Goal: Task Accomplishment & Management: Manage account settings

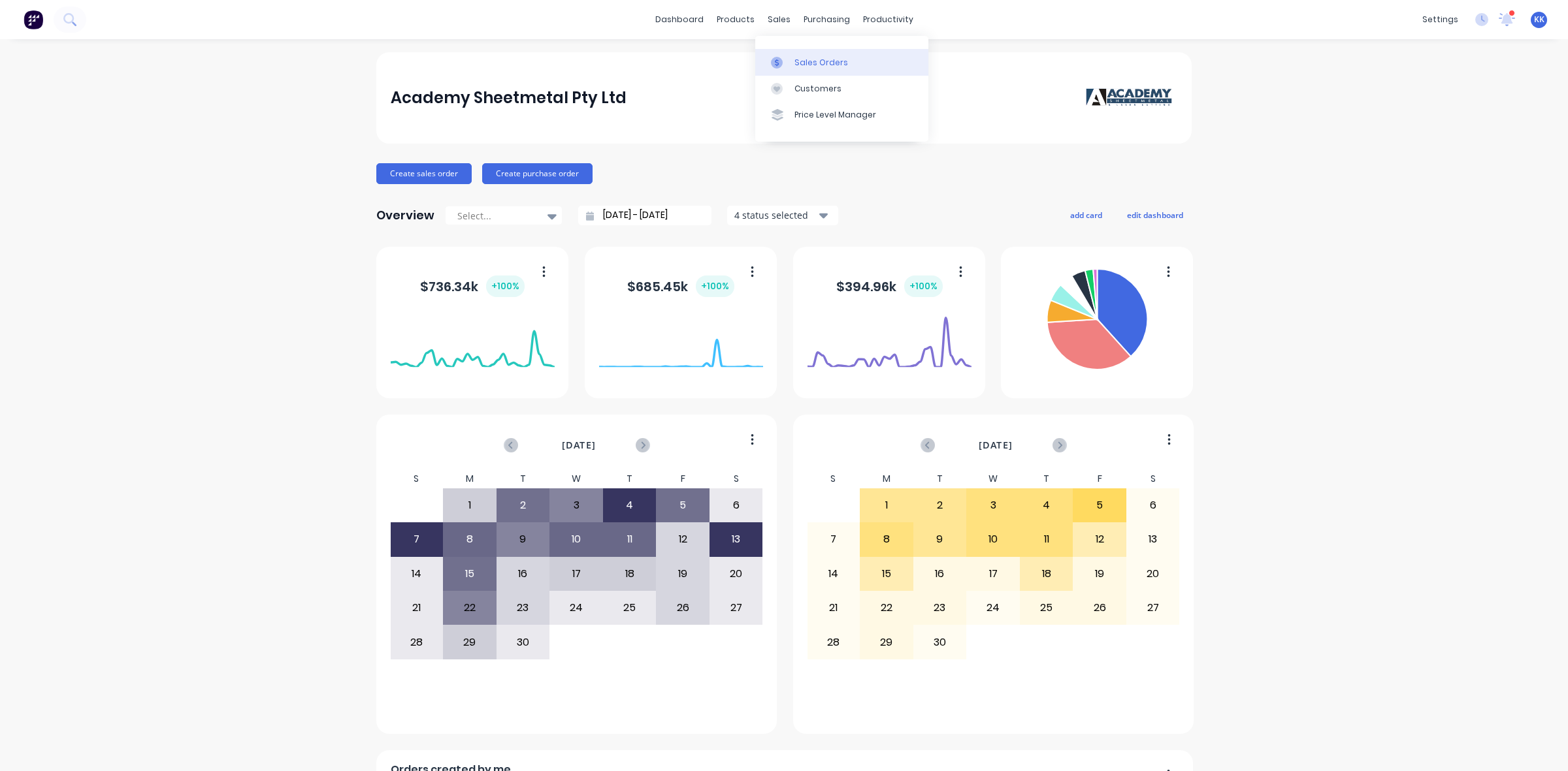
click at [798, 57] on div "Sales Orders" at bounding box center [821, 63] width 54 height 12
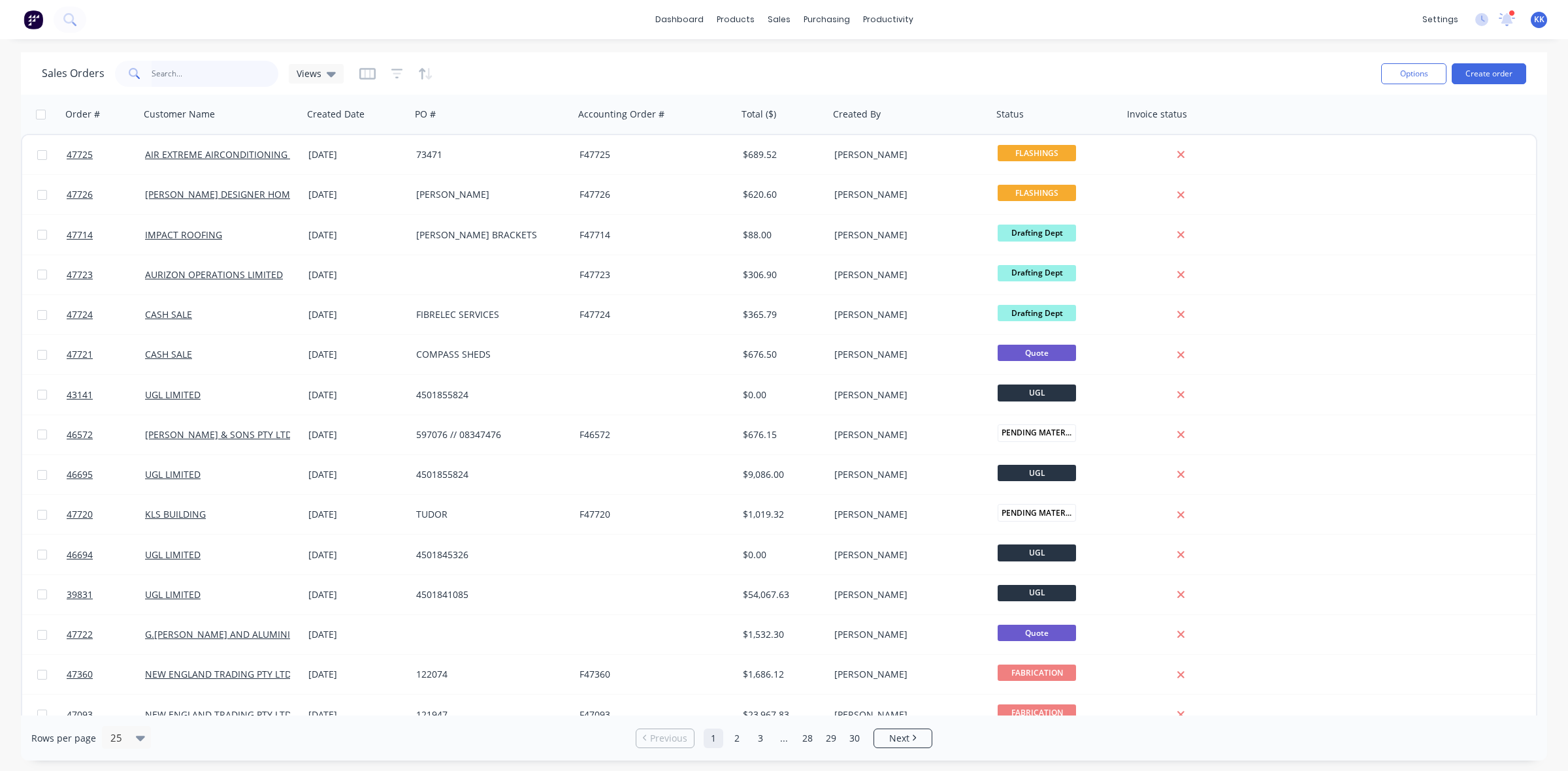
click at [213, 65] on input "text" at bounding box center [215, 73] width 127 height 26
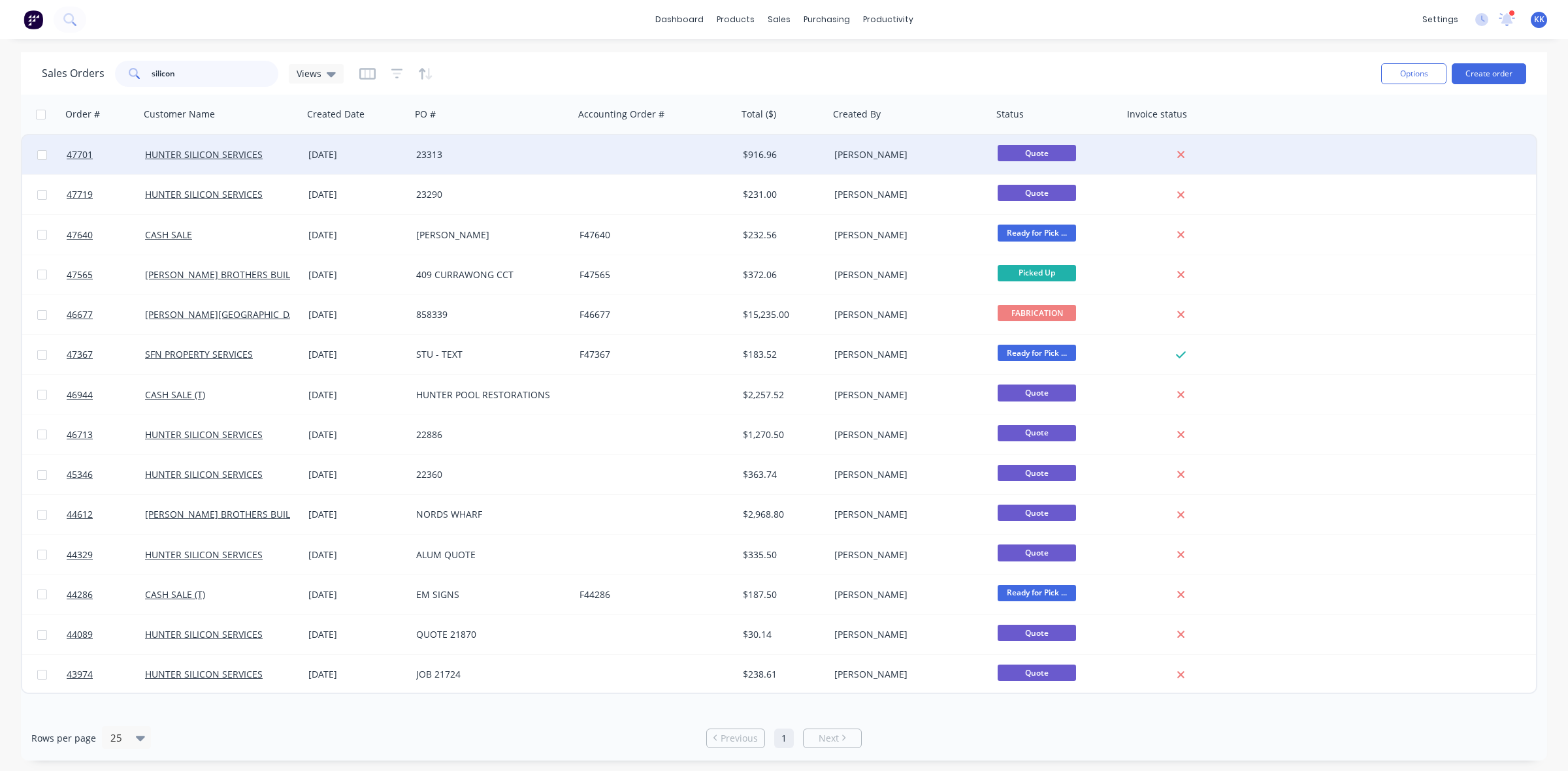
type input "silicon"
click at [568, 146] on div "23313" at bounding box center [492, 155] width 163 height 39
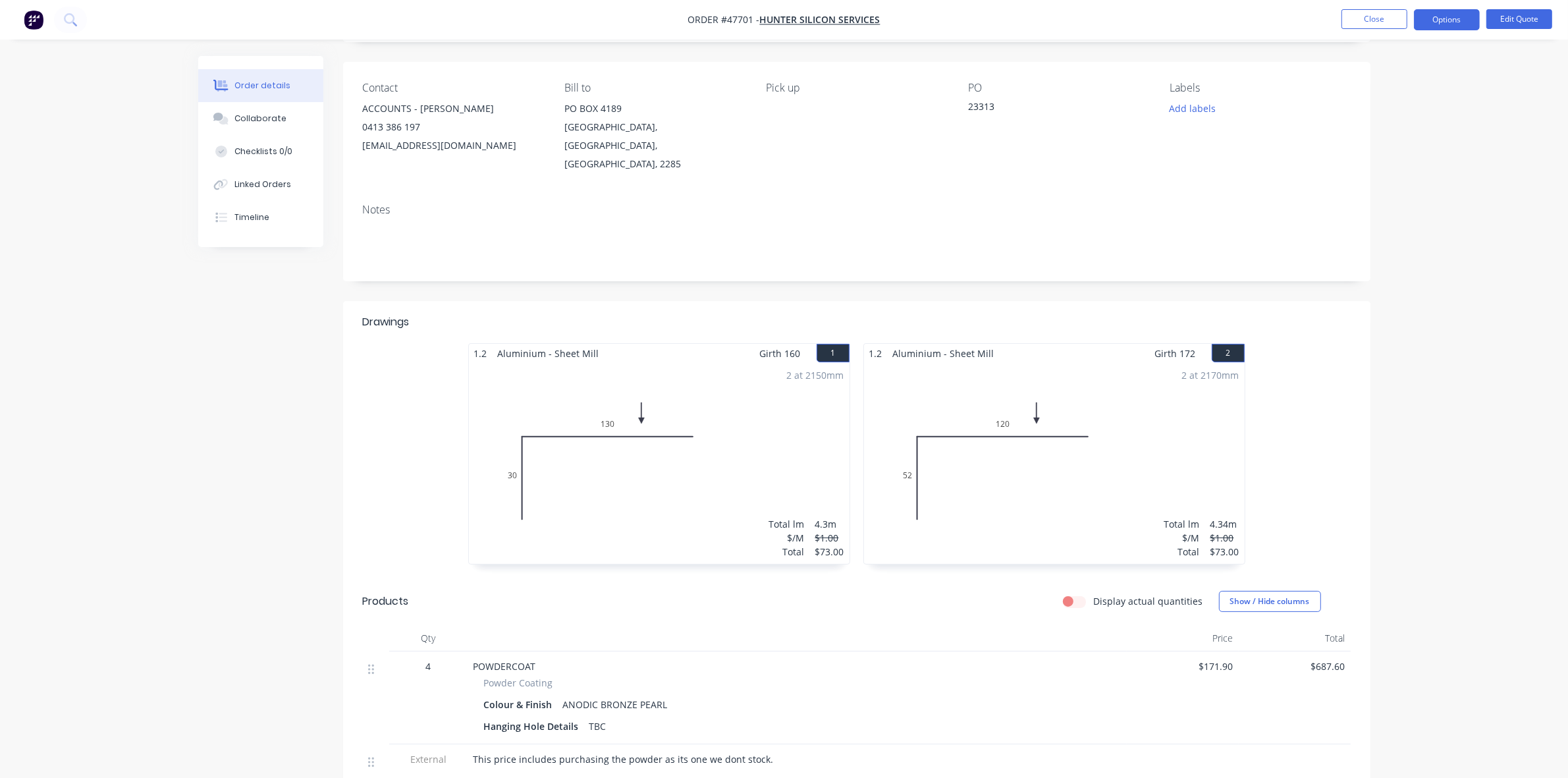
scroll to position [165, 0]
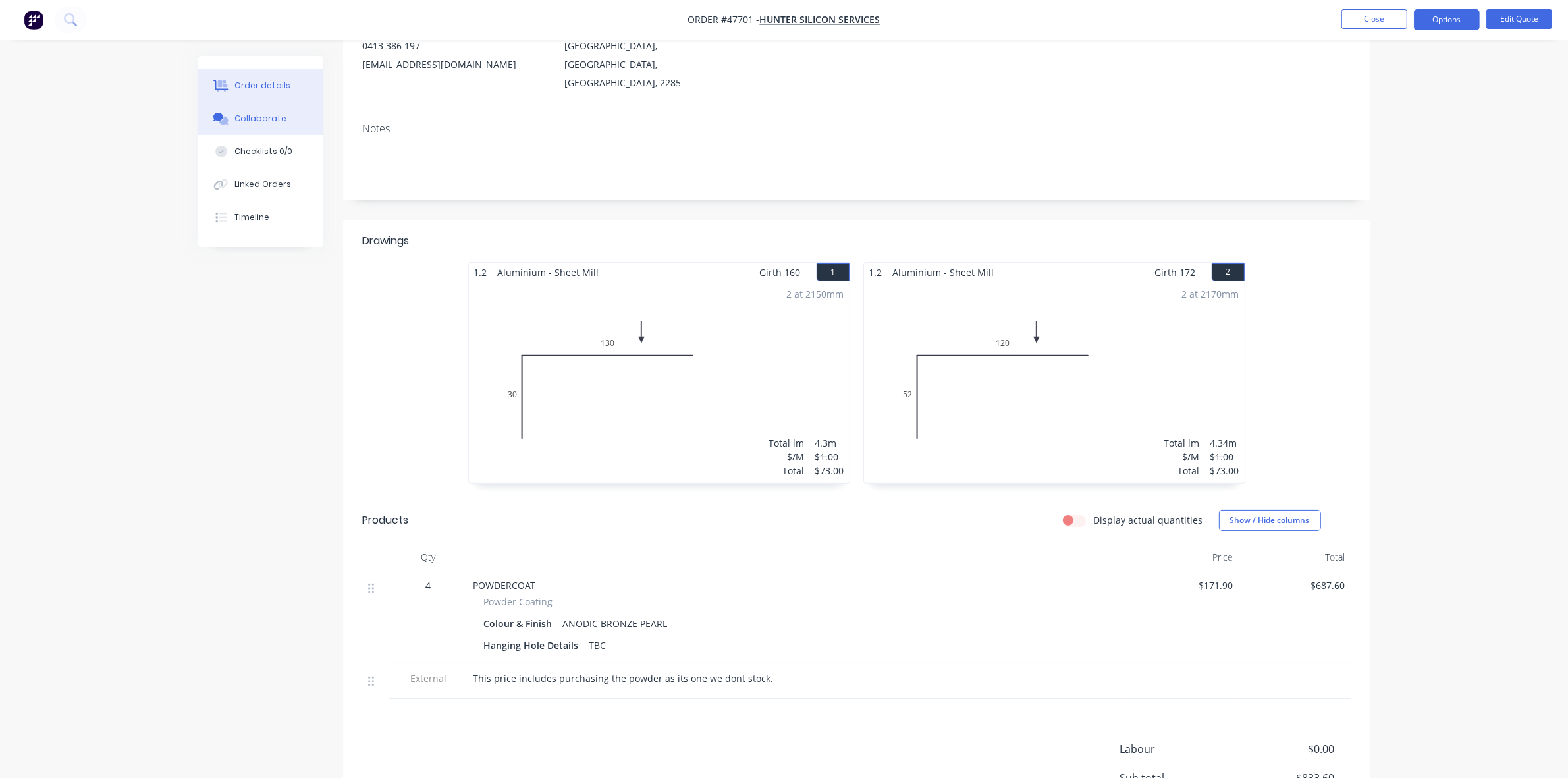
click at [236, 119] on div "Collaborate" at bounding box center [261, 119] width 52 height 12
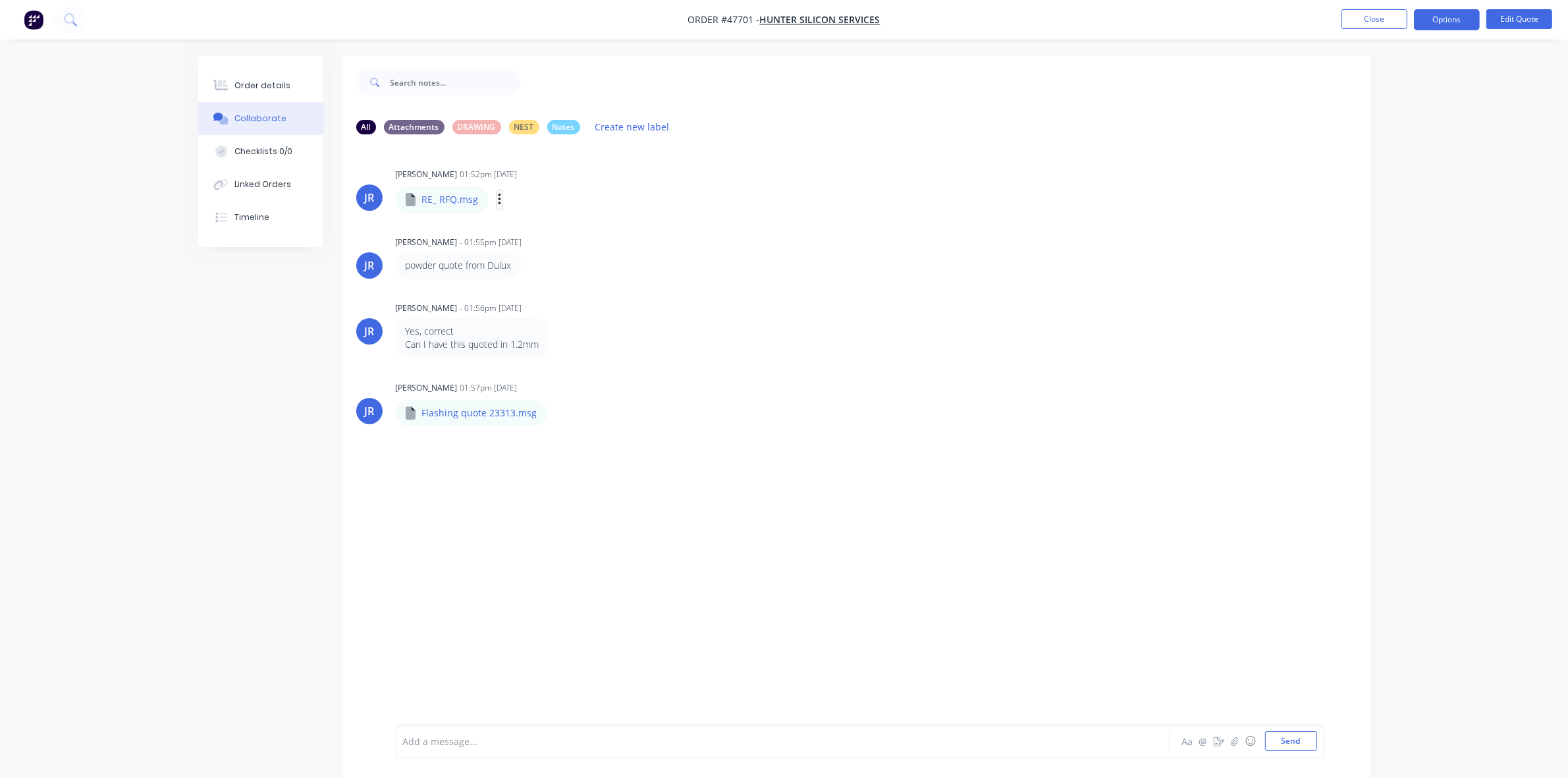
click at [499, 197] on icon "button" at bounding box center [499, 200] width 4 height 15
click at [543, 232] on button "Download" at bounding box center [586, 235] width 149 height 30
click at [557, 413] on icon "button" at bounding box center [558, 413] width 2 height 12
click at [634, 435] on button "Download" at bounding box center [645, 447] width 149 height 30
click at [274, 80] on div "Order details" at bounding box center [262, 85] width 56 height 12
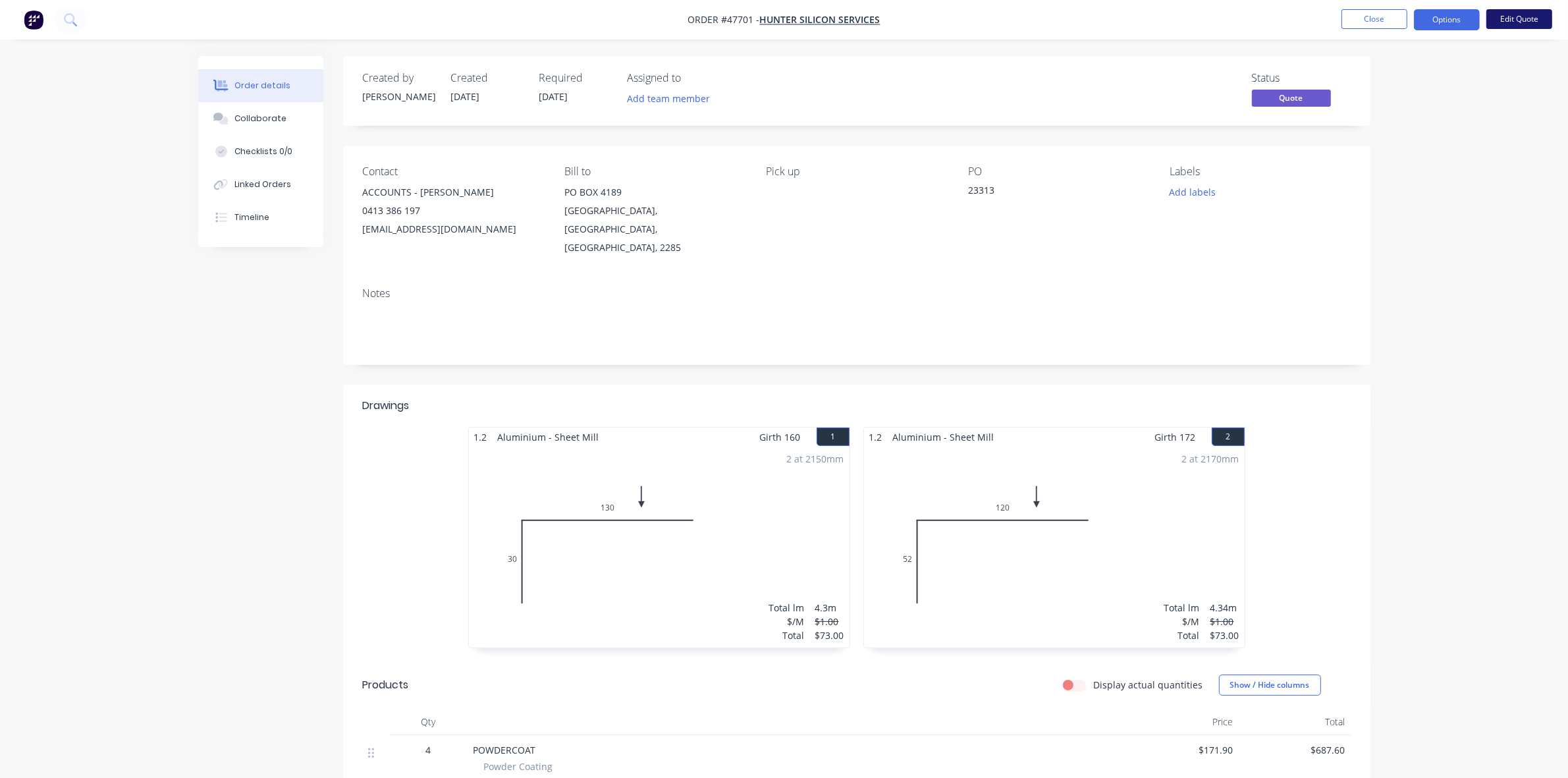
click at [1512, 16] on button "Edit Quote" at bounding box center [1519, 19] width 66 height 19
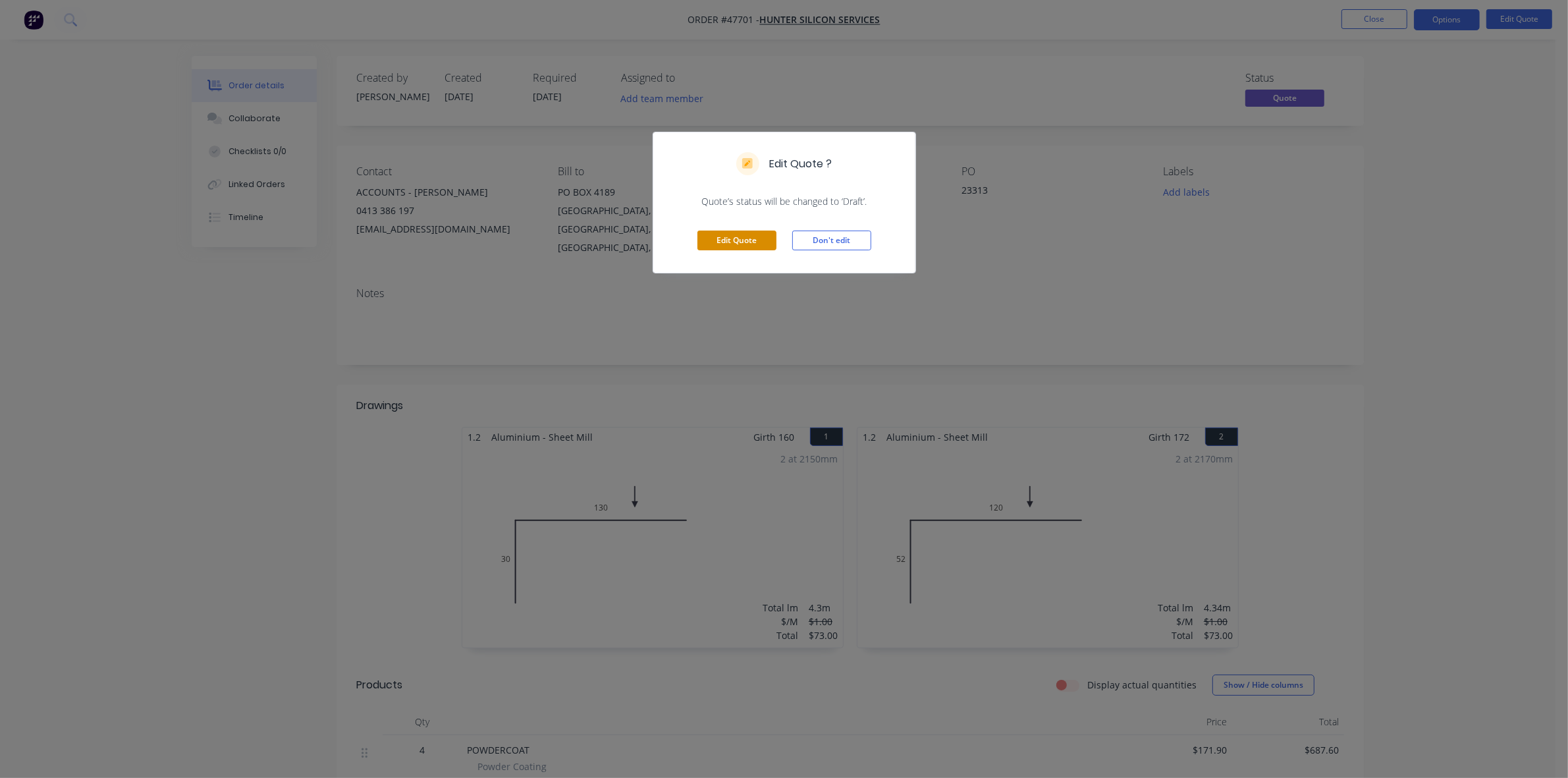
click at [739, 240] on button "Edit Quote" at bounding box center [736, 240] width 79 height 19
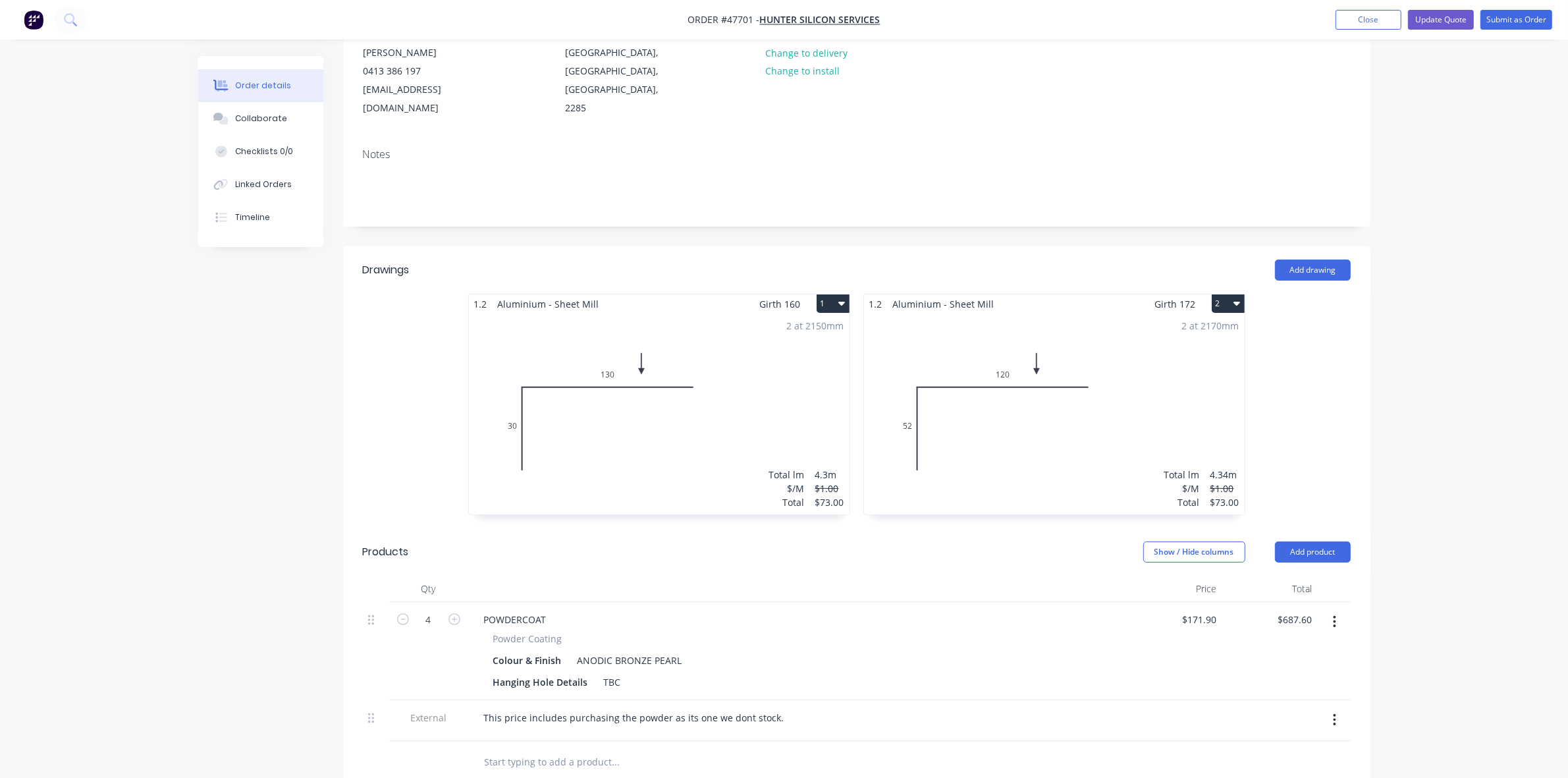
scroll to position [165, 0]
click at [1125, 362] on div "2 at 2170mm Total lm $/M Total 4.34m $1.00 $73.00" at bounding box center [1054, 409] width 381 height 201
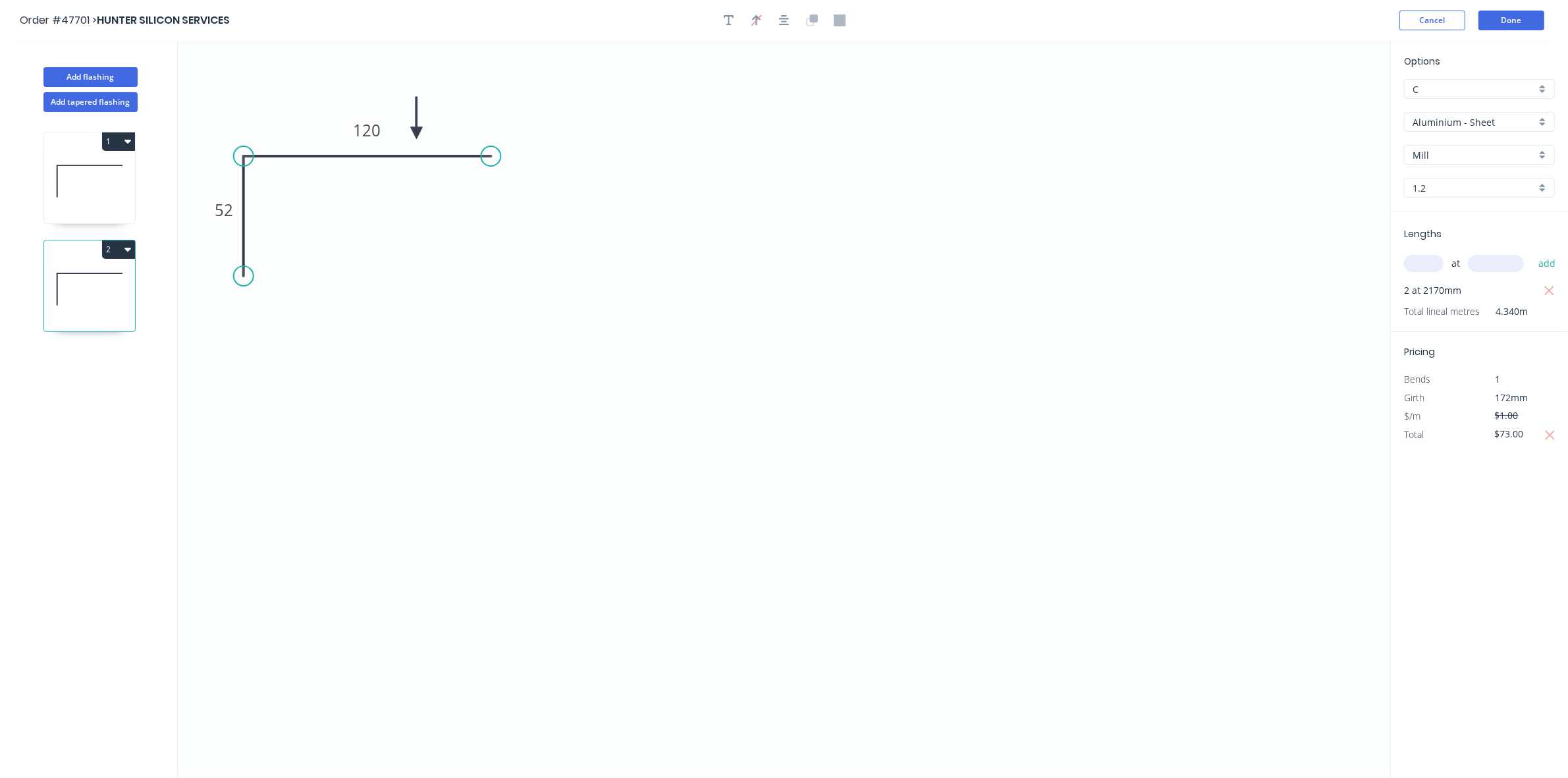
click at [1429, 264] on input "text" at bounding box center [1424, 263] width 40 height 17
type input "4"
type input "2170"
click at [1532, 253] on button "add" at bounding box center [1548, 264] width 31 height 23
click at [1501, 459] on input "$73.00" at bounding box center [1517, 452] width 45 height 19
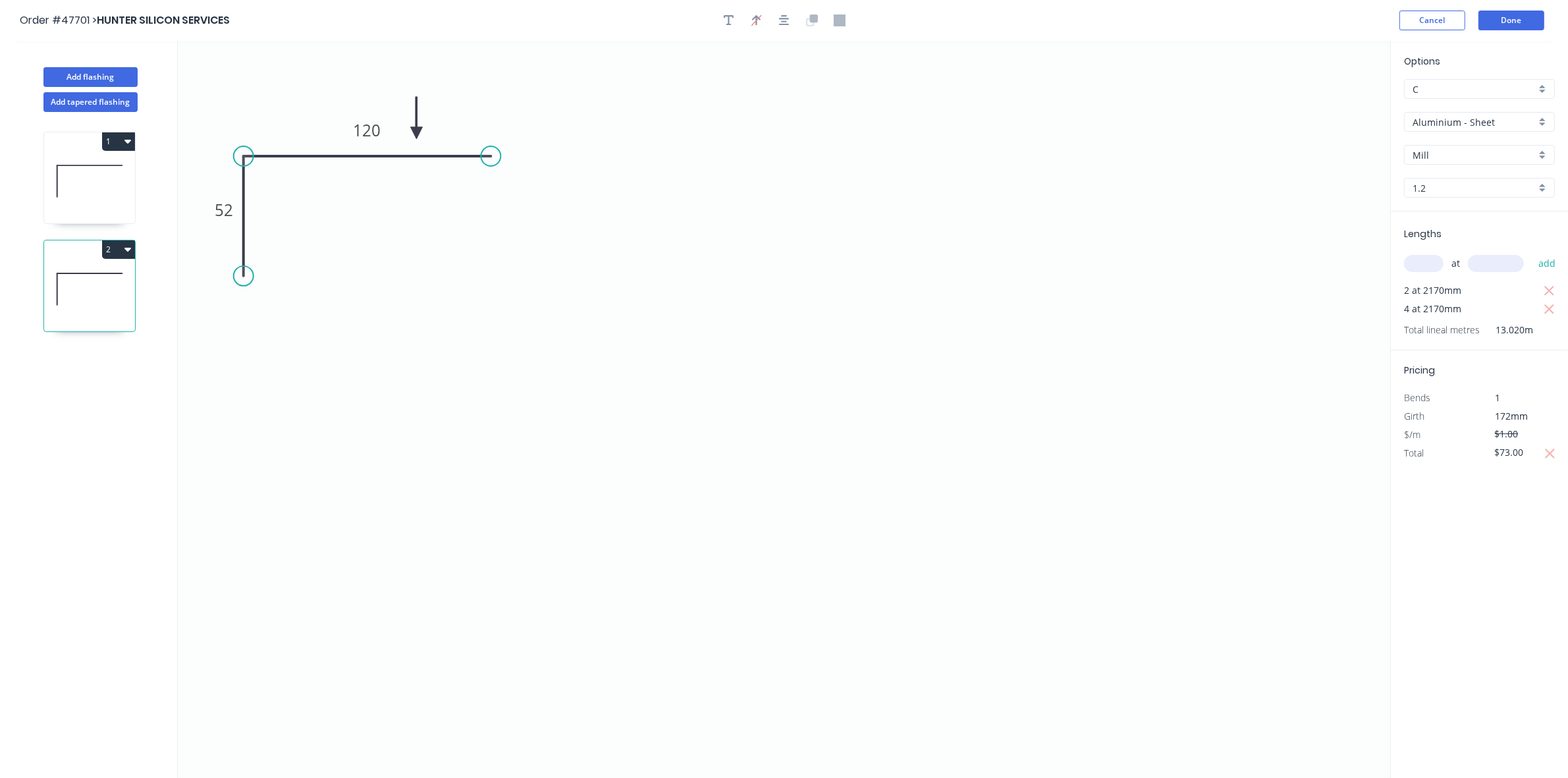
drag, startPoint x: 1549, startPoint y: 291, endPoint x: 1553, endPoint y: 208, distance: 83.1
click at [1549, 290] on icon "button" at bounding box center [1549, 291] width 10 height 10
click at [1536, 24] on button "Done" at bounding box center [1511, 20] width 66 height 19
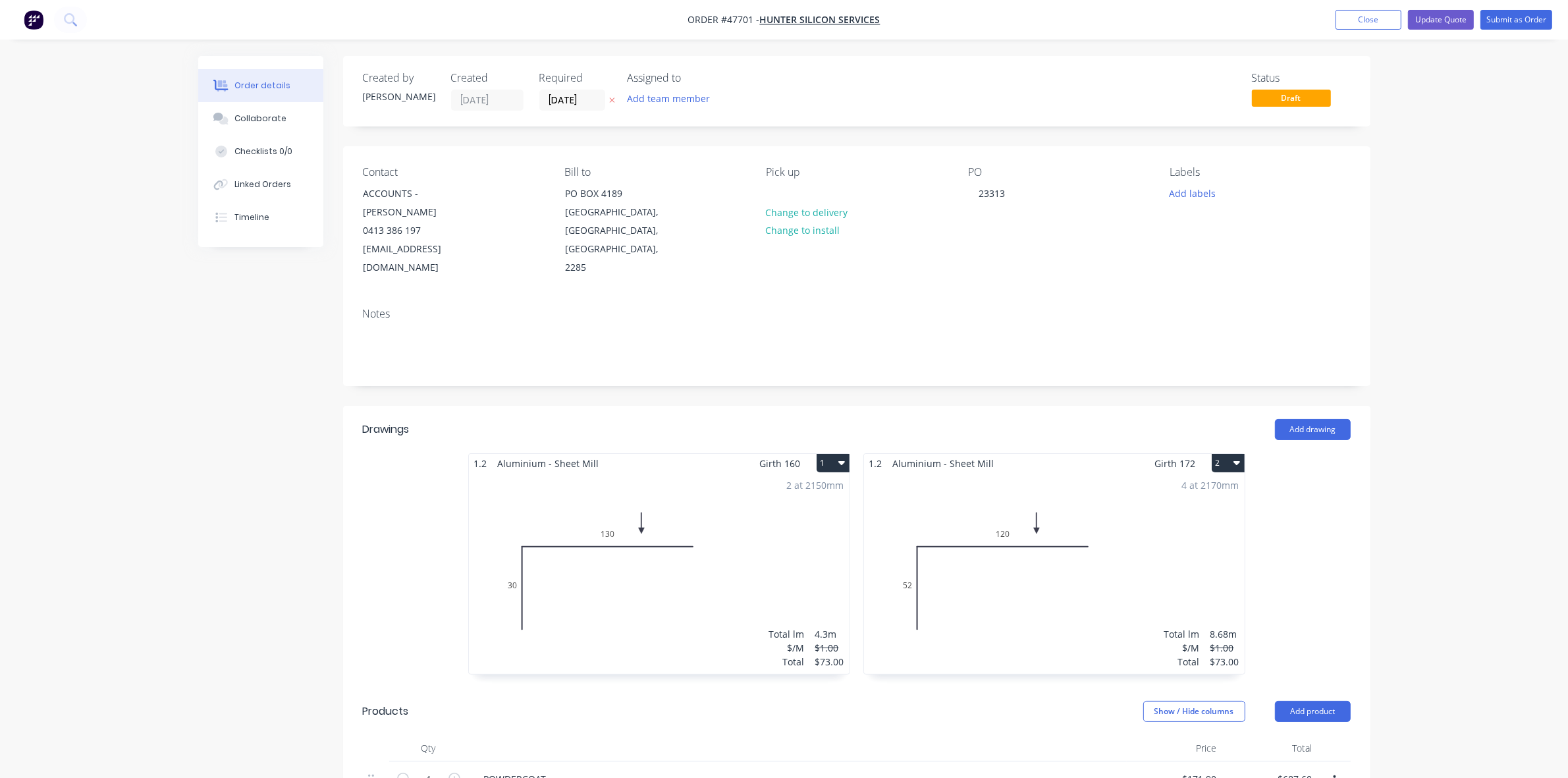
click at [821, 575] on div "2 at 2150mm Total lm $/M Total 4.3m $1.00 $73.00" at bounding box center [659, 574] width 381 height 201
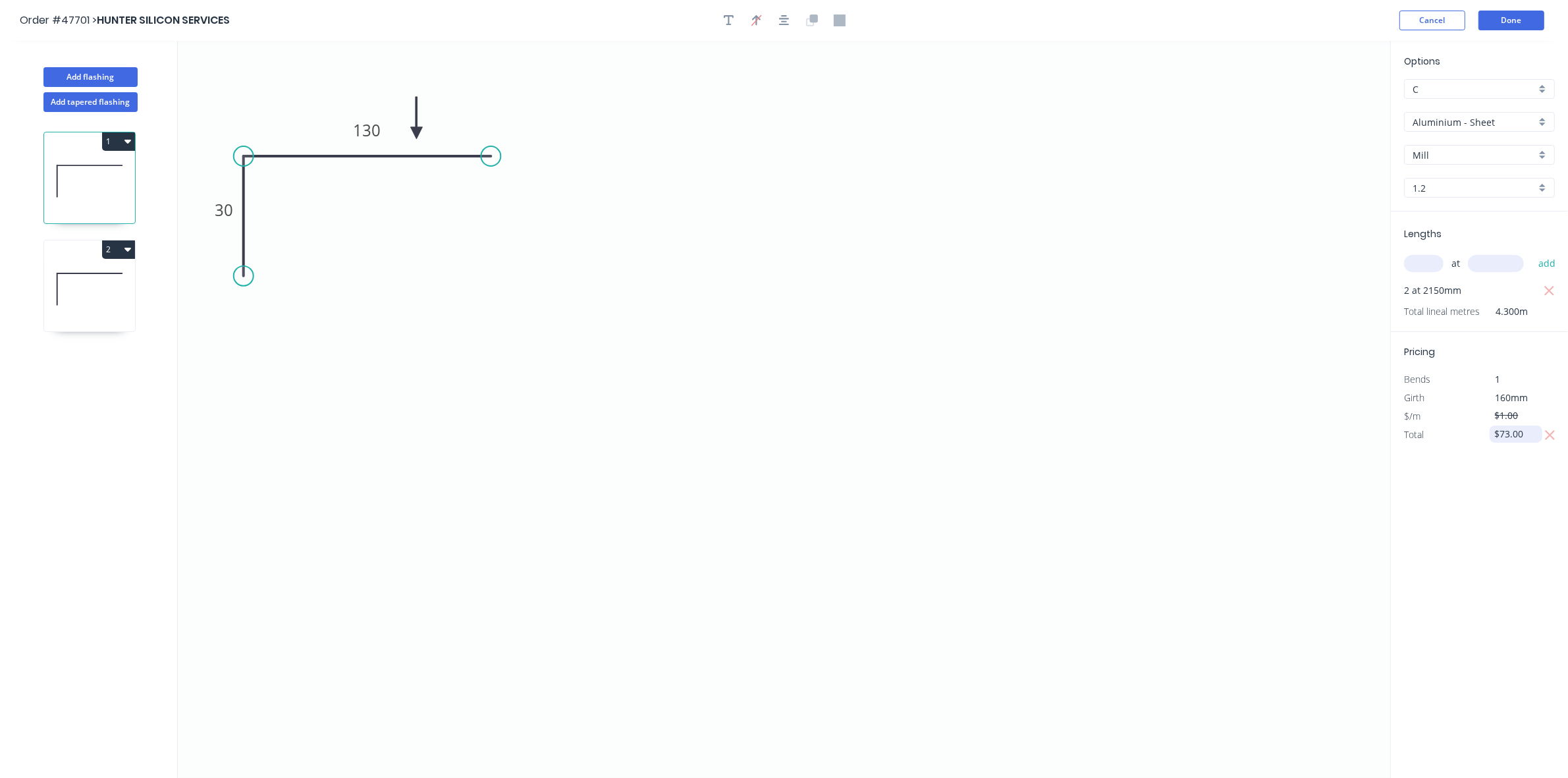
click at [1510, 437] on input "$73.00" at bounding box center [1517, 434] width 45 height 19
type input "$64.25"
click at [114, 293] on icon at bounding box center [89, 289] width 91 height 84
click at [1508, 439] on input "$73.00" at bounding box center [1517, 434] width 45 height 19
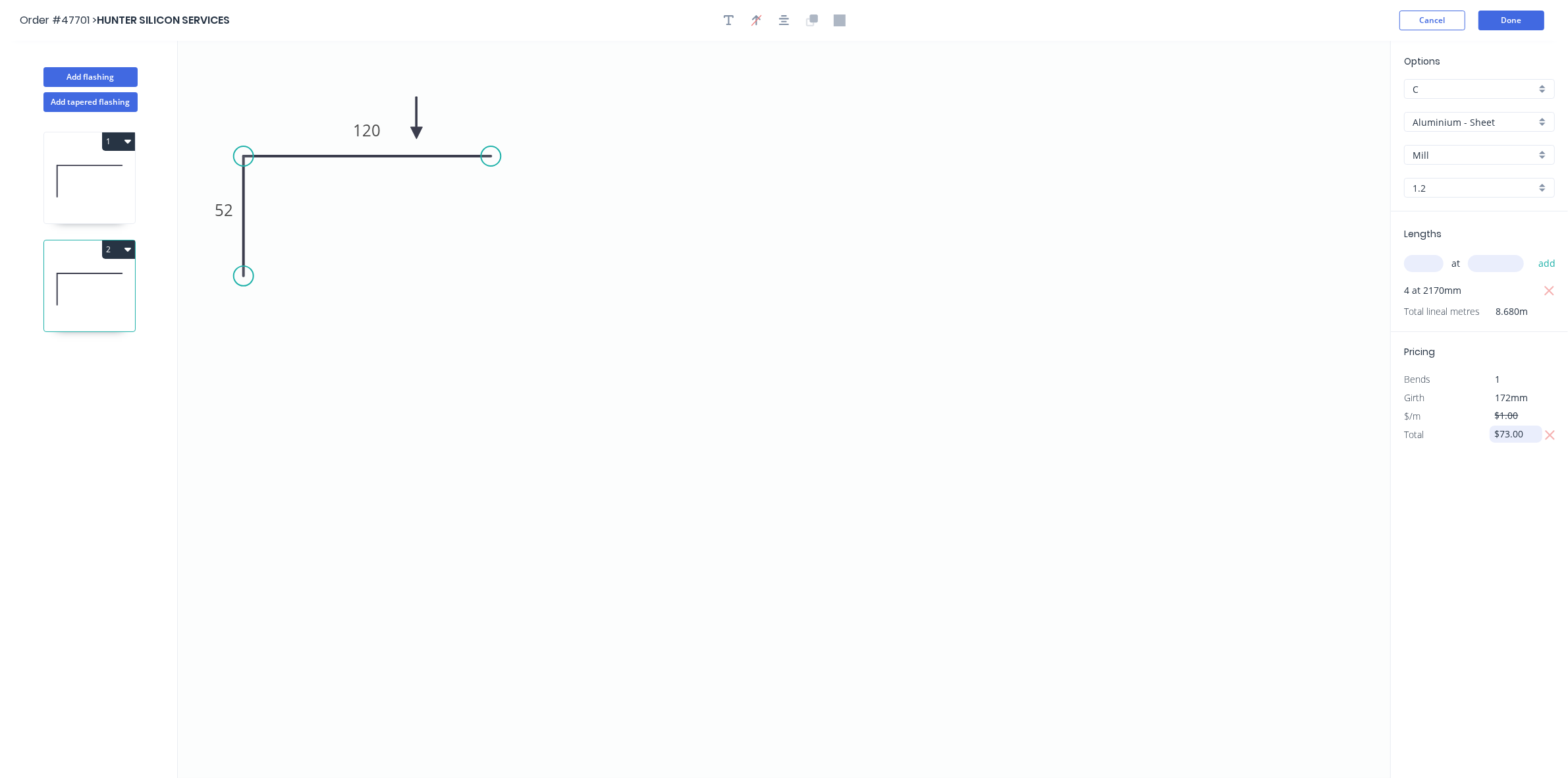
drag, startPoint x: 1508, startPoint y: 439, endPoint x: 1516, endPoint y: 433, distance: 10.0
click at [1507, 439] on input "$73.00" at bounding box center [1517, 434] width 45 height 19
type input "$128.55"
click at [1510, 23] on button "Done" at bounding box center [1511, 20] width 66 height 19
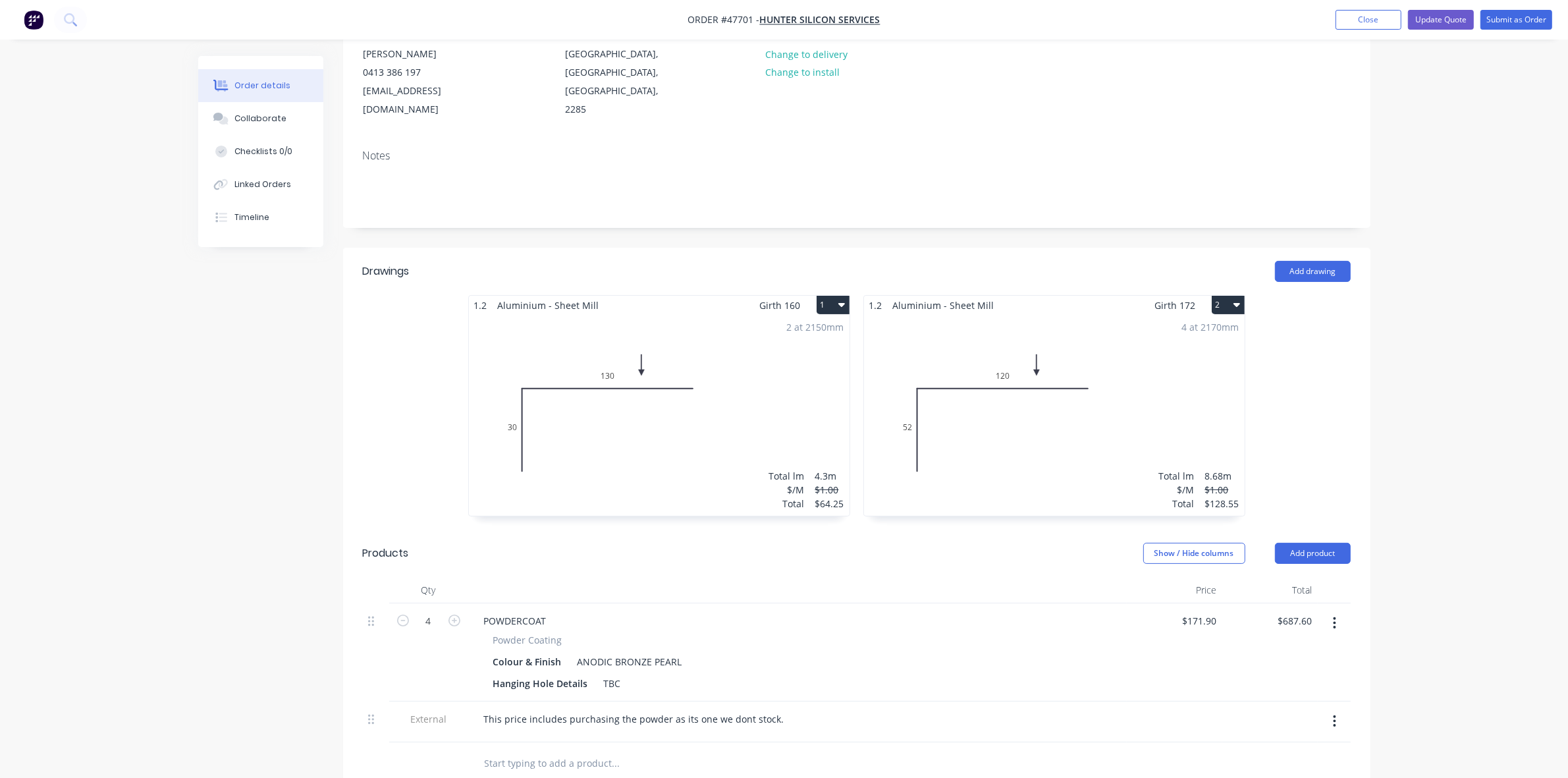
scroll to position [247, 0]
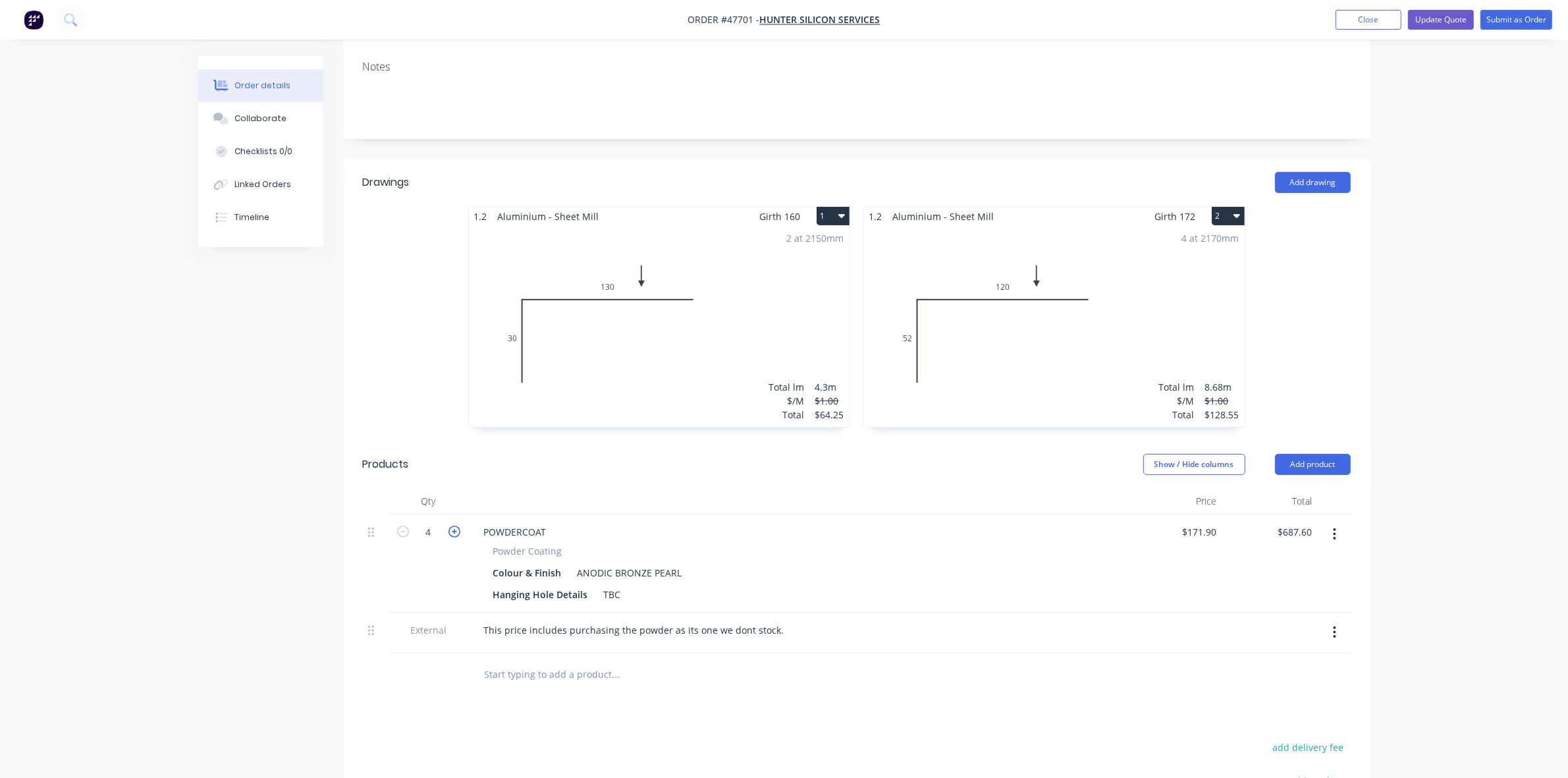
click at [452, 526] on icon "button" at bounding box center [454, 532] width 12 height 12
type input "5"
type input "$859.50"
click at [452, 526] on icon "button" at bounding box center [454, 532] width 12 height 12
type input "6"
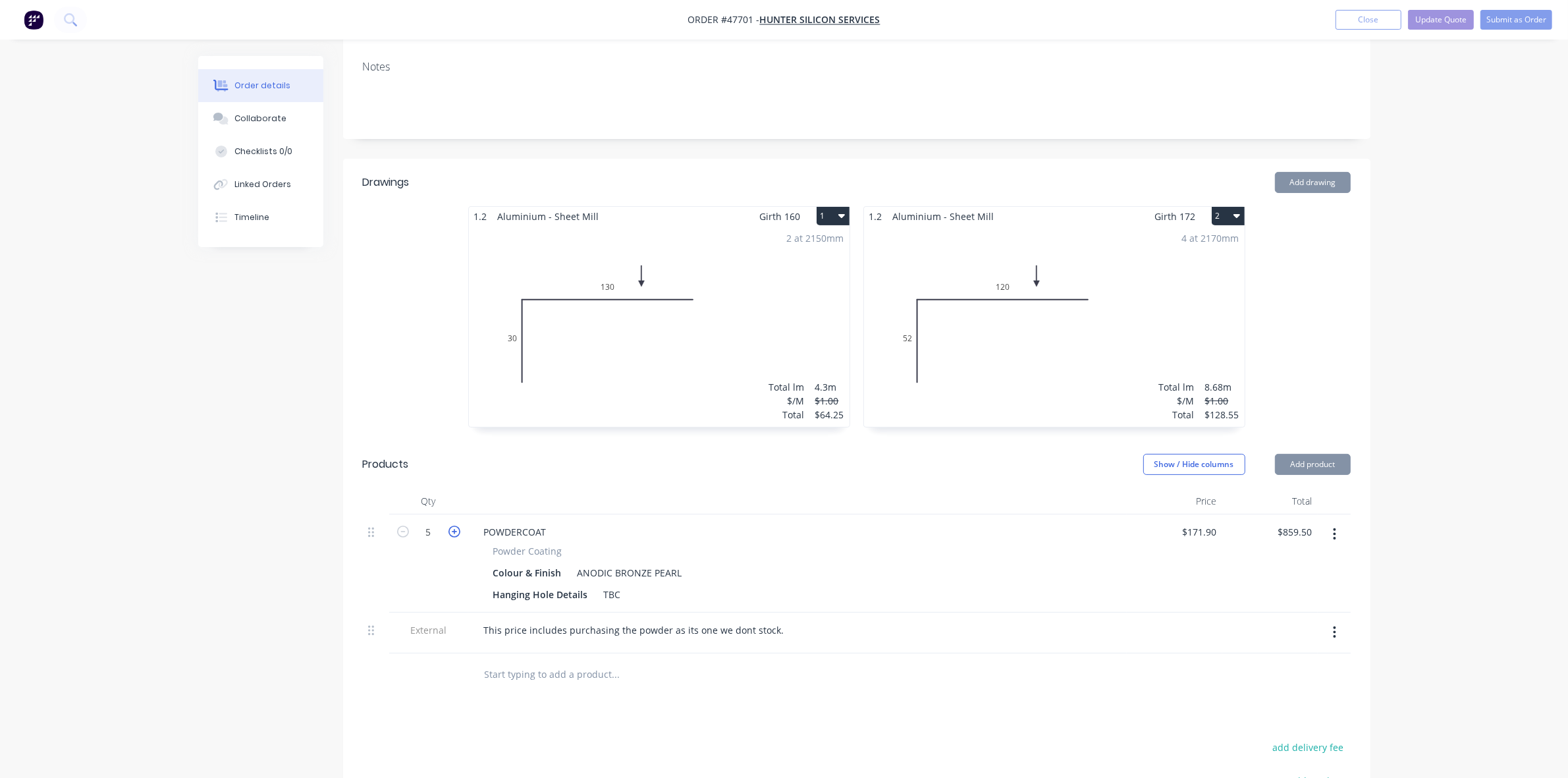
type input "$1,031.40"
click at [230, 123] on div at bounding box center [221, 119] width 19 height 12
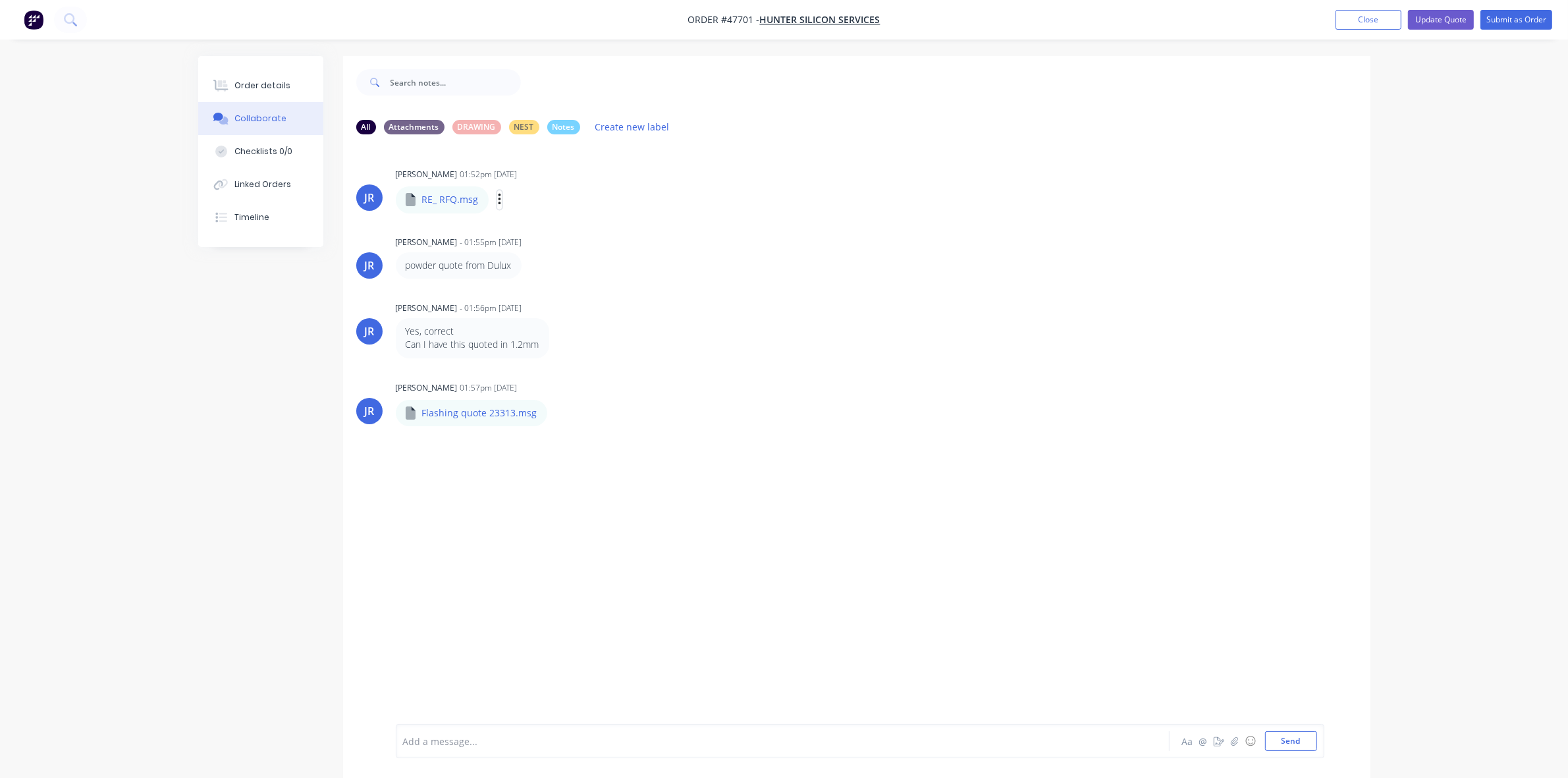
click at [498, 194] on icon "button" at bounding box center [498, 200] width 2 height 12
click at [542, 226] on button "Download" at bounding box center [586, 235] width 149 height 30
click at [256, 93] on button "Order details" at bounding box center [261, 85] width 125 height 33
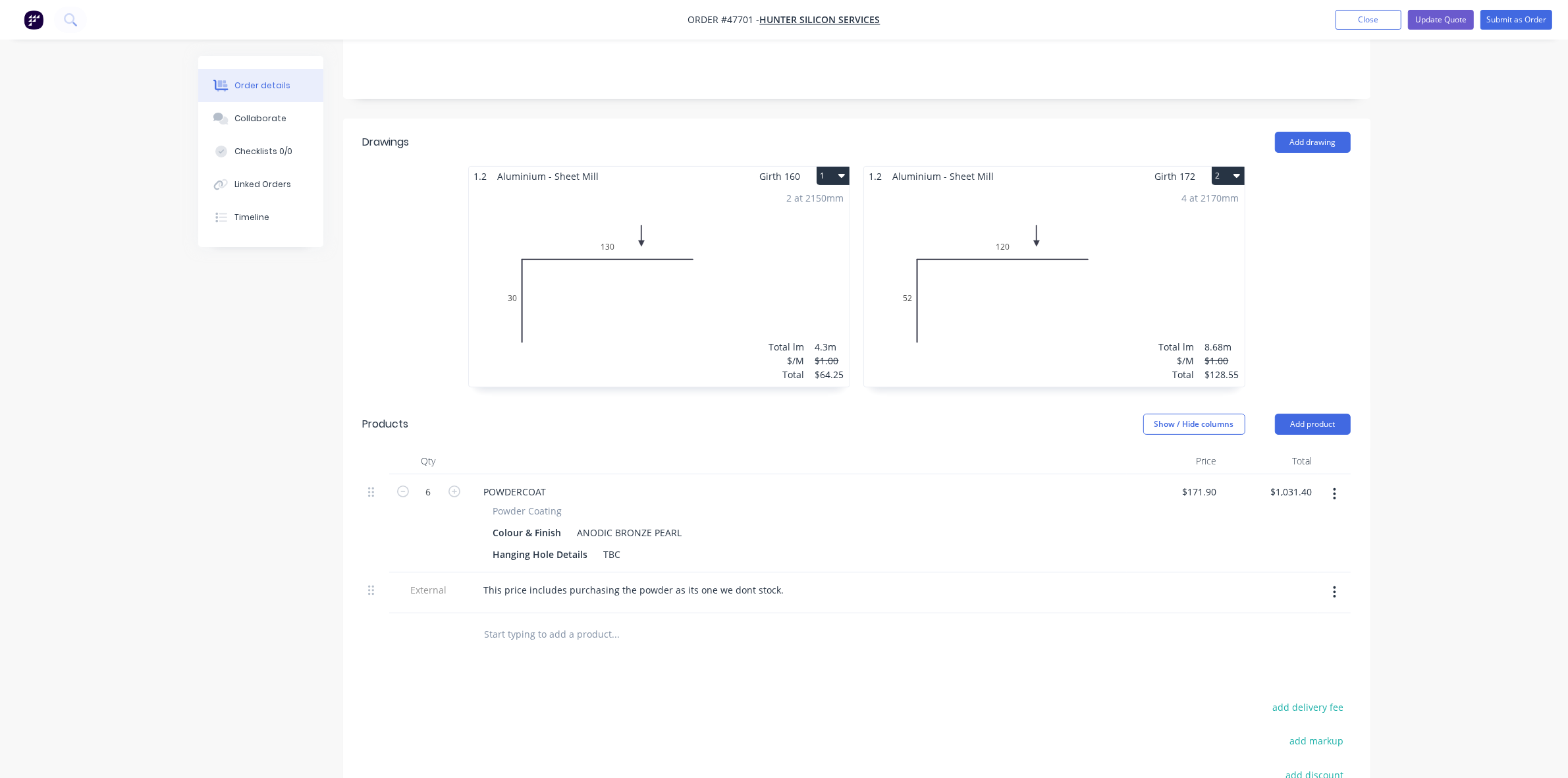
scroll to position [456, 0]
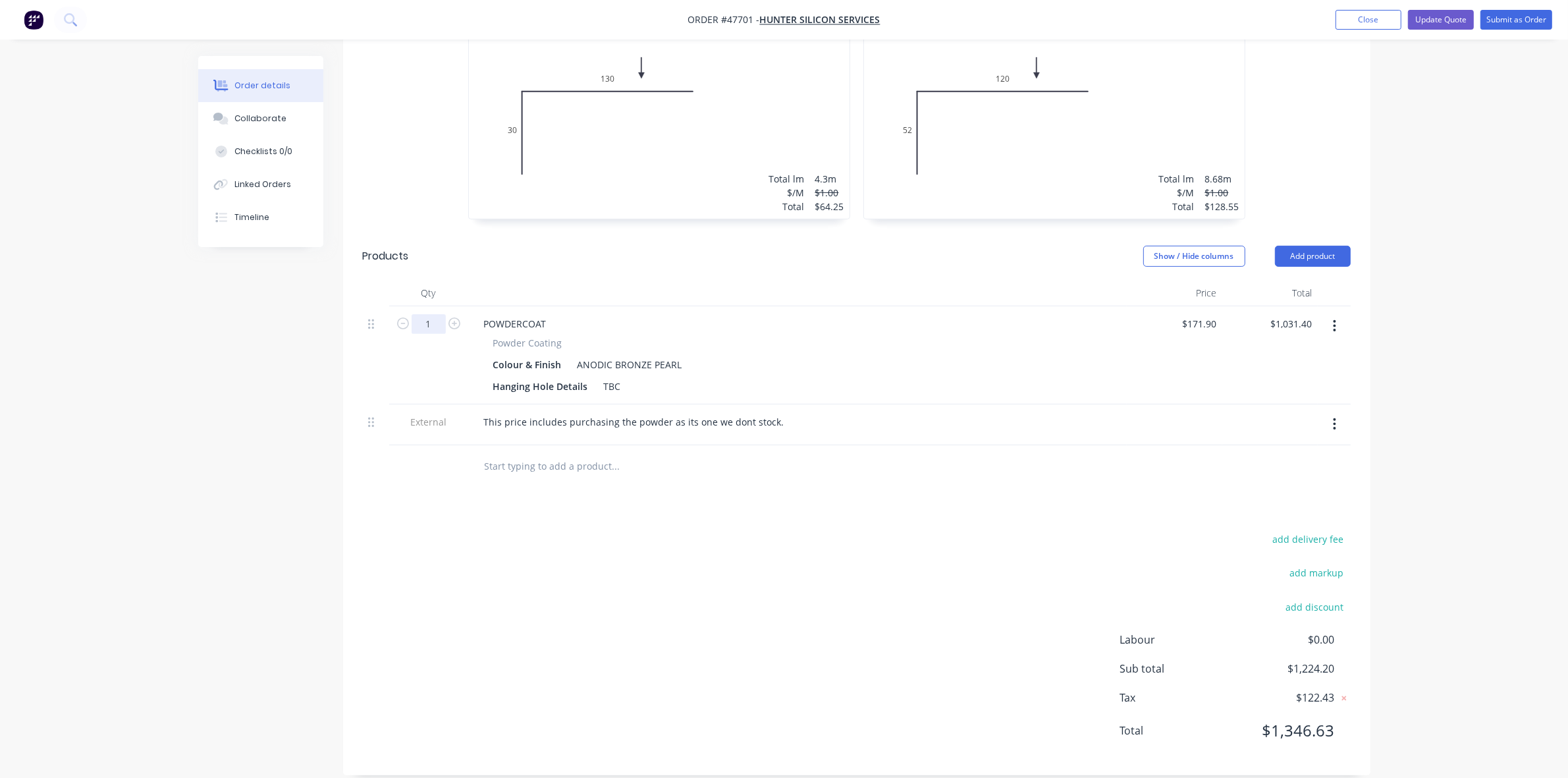
type input "1"
type input "$171.90"
click at [1301, 314] on input "171.90" at bounding box center [1300, 324] width 36 height 19
type input "874.90"
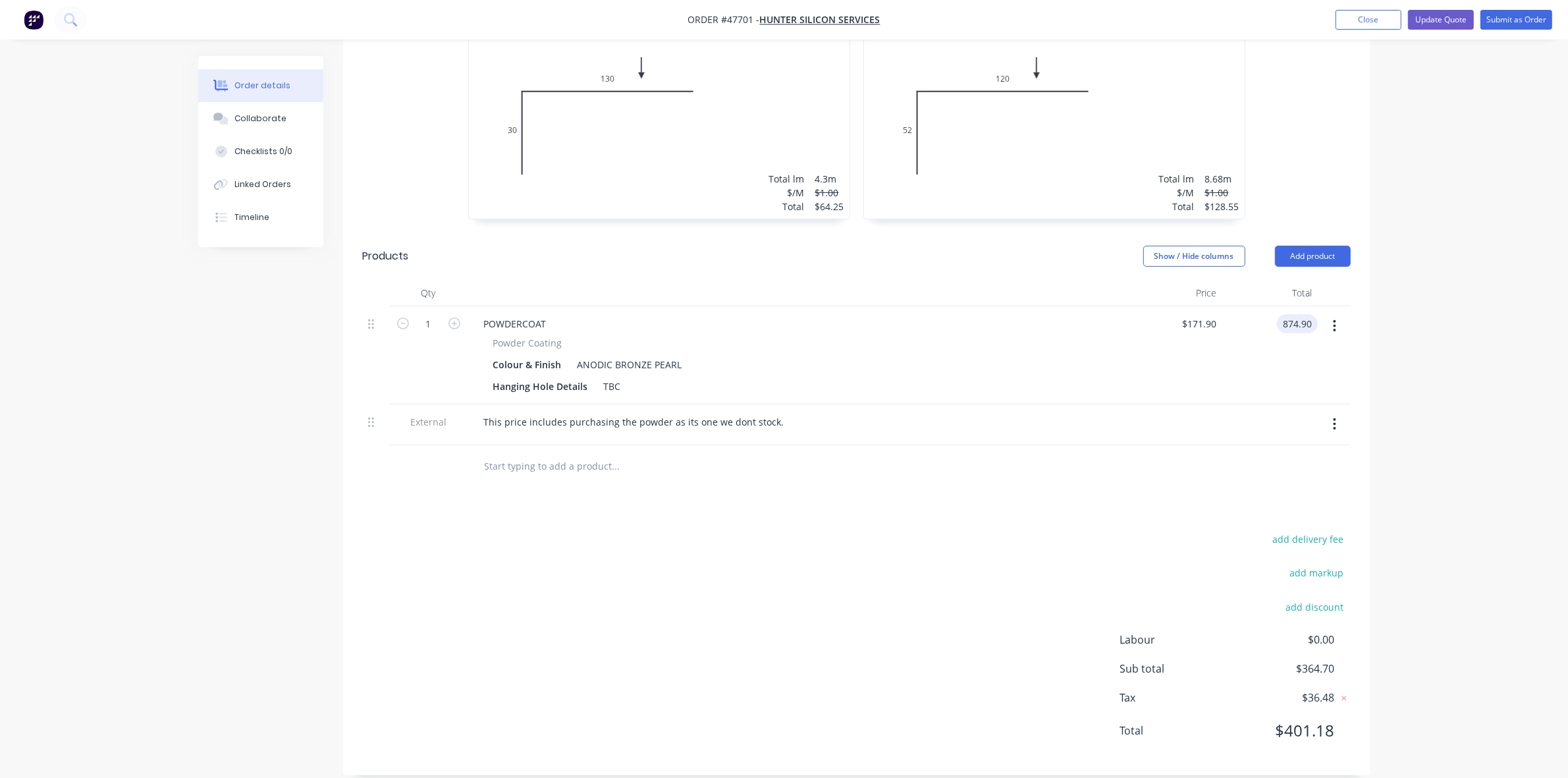
type input "$874.90"
type input "784.90"
type input "$784.90"
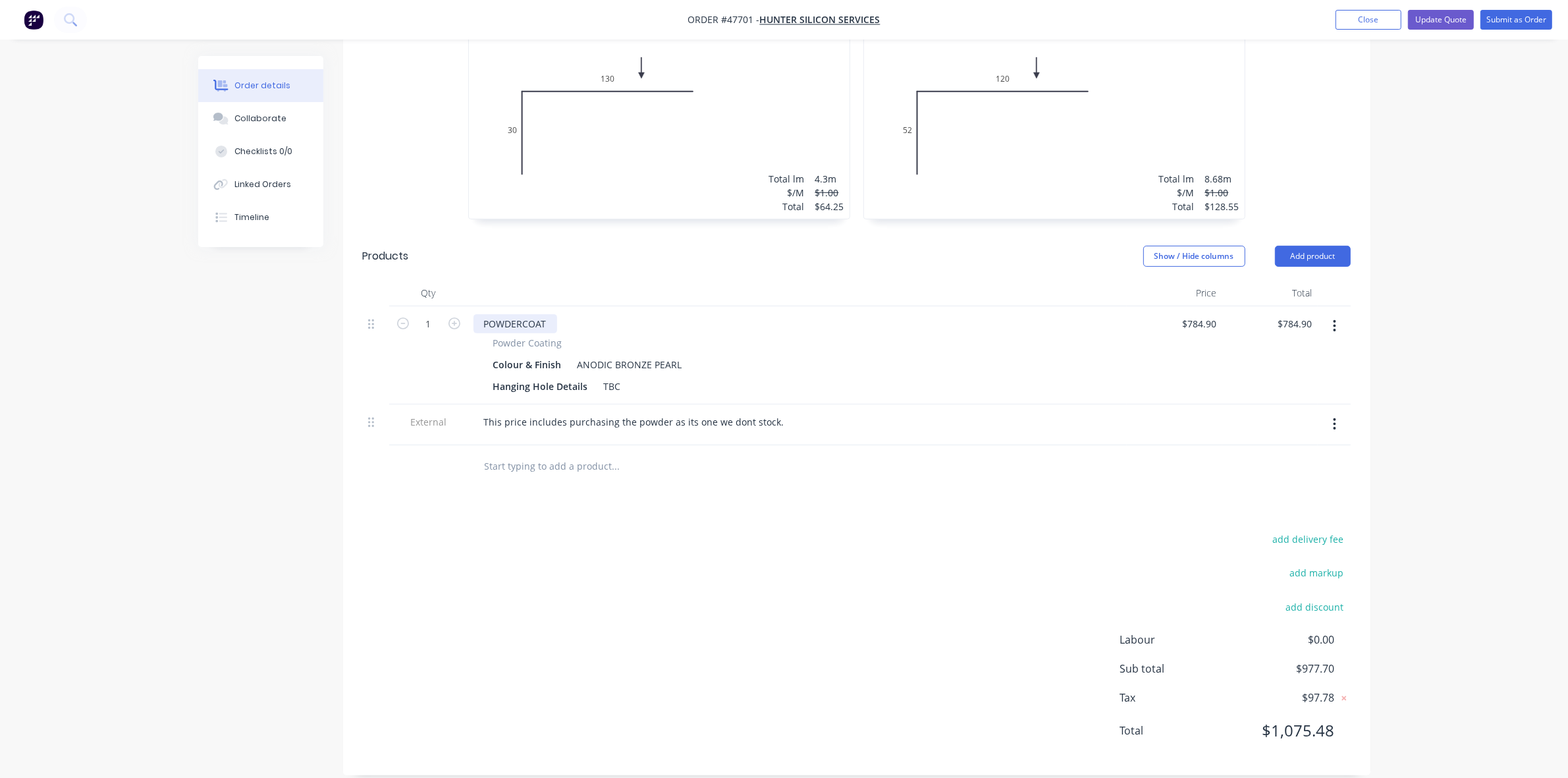
click at [552, 314] on div "POWDERCOAT" at bounding box center [515, 324] width 84 height 19
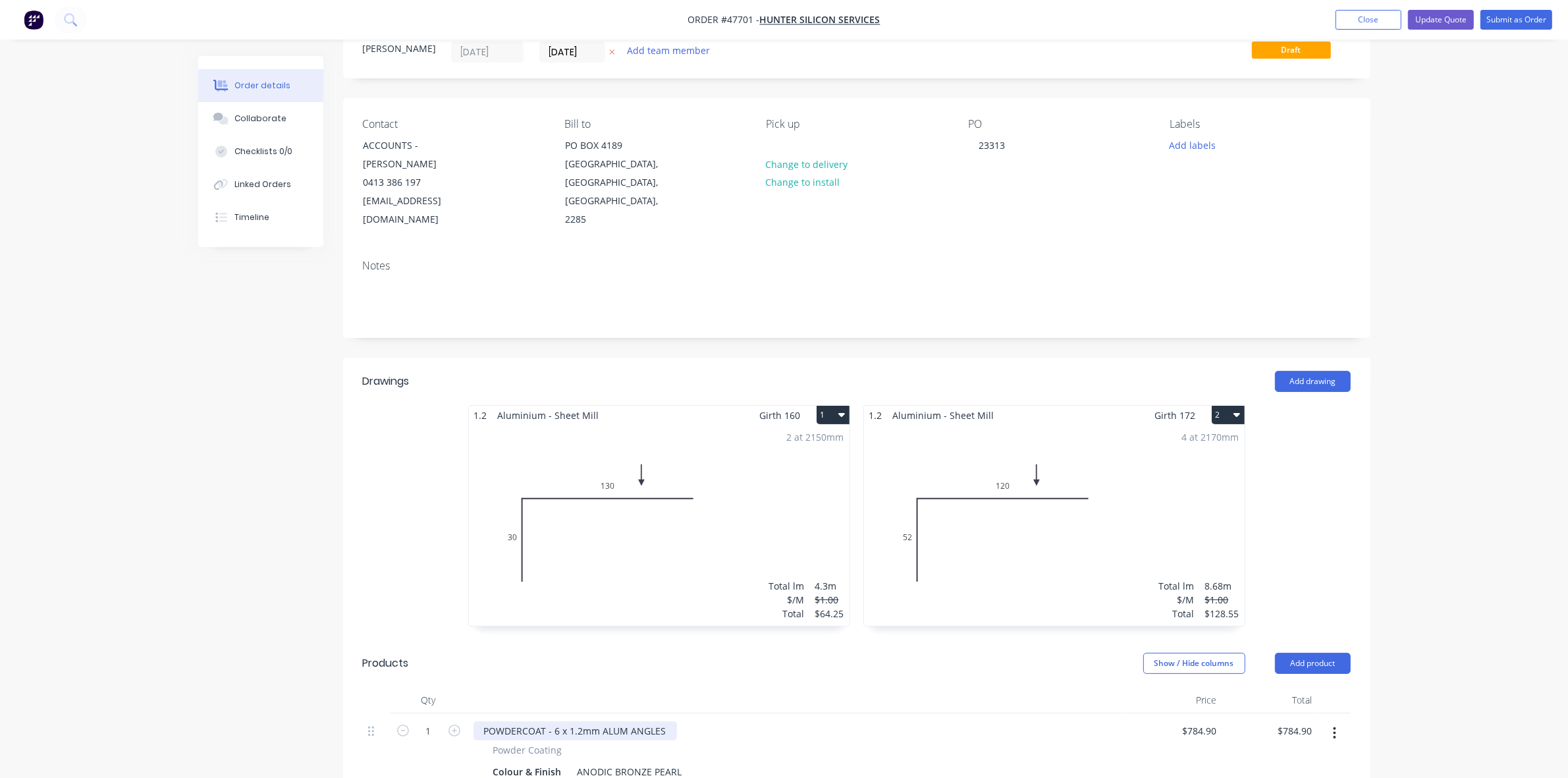
scroll to position [44, 0]
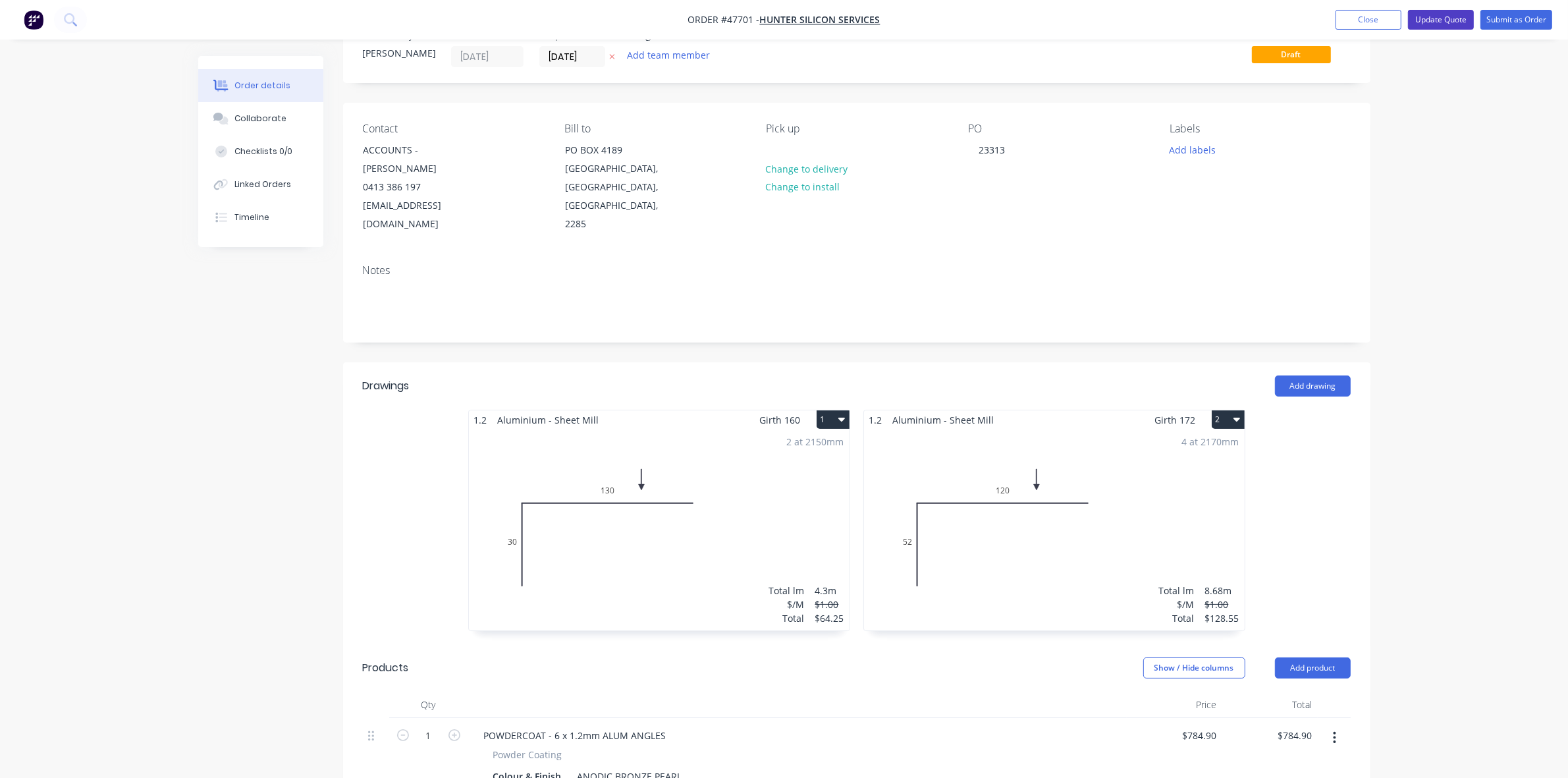
click at [1437, 22] on button "Update Quote" at bounding box center [1441, 19] width 66 height 19
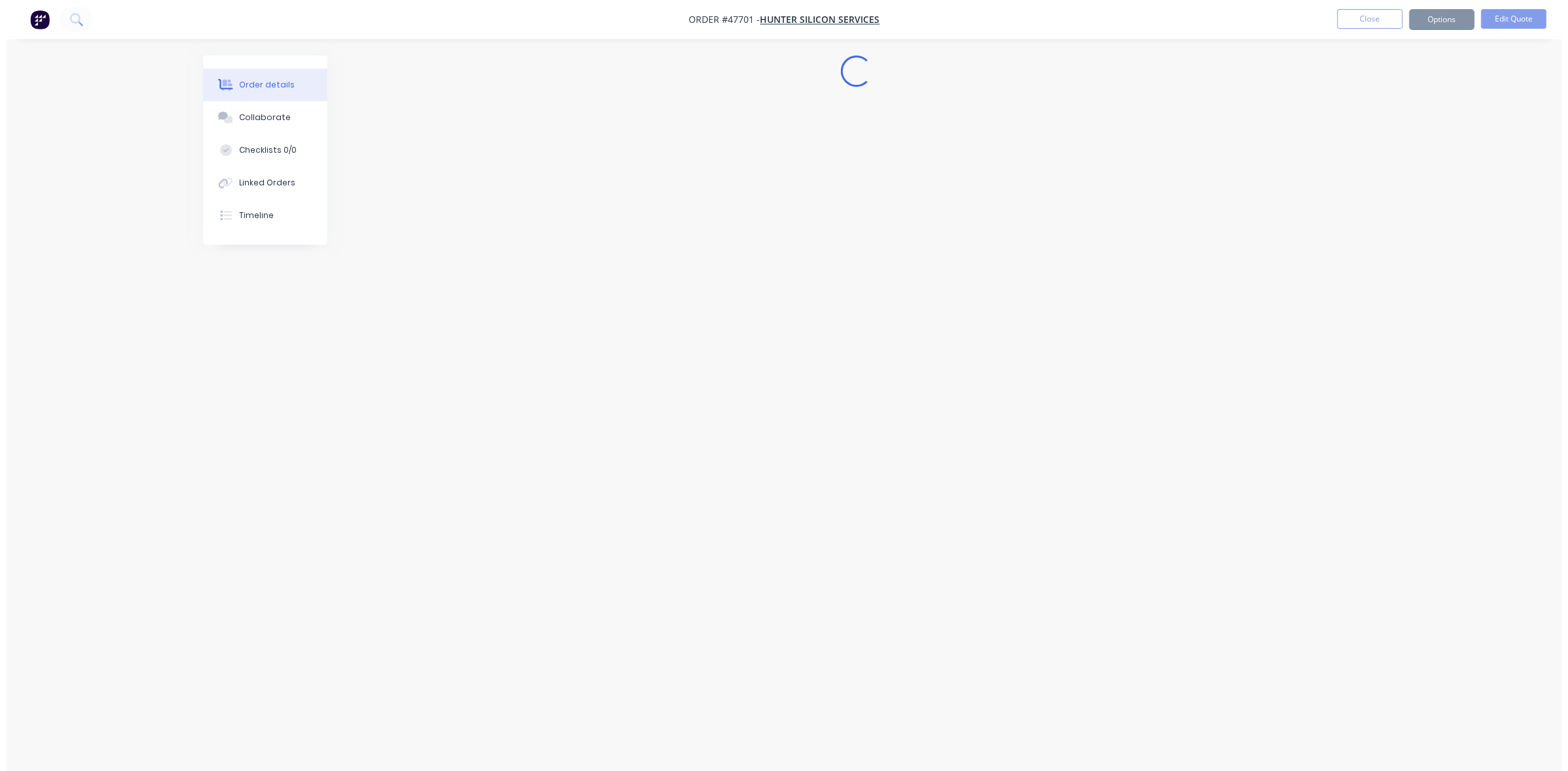
scroll to position [0, 0]
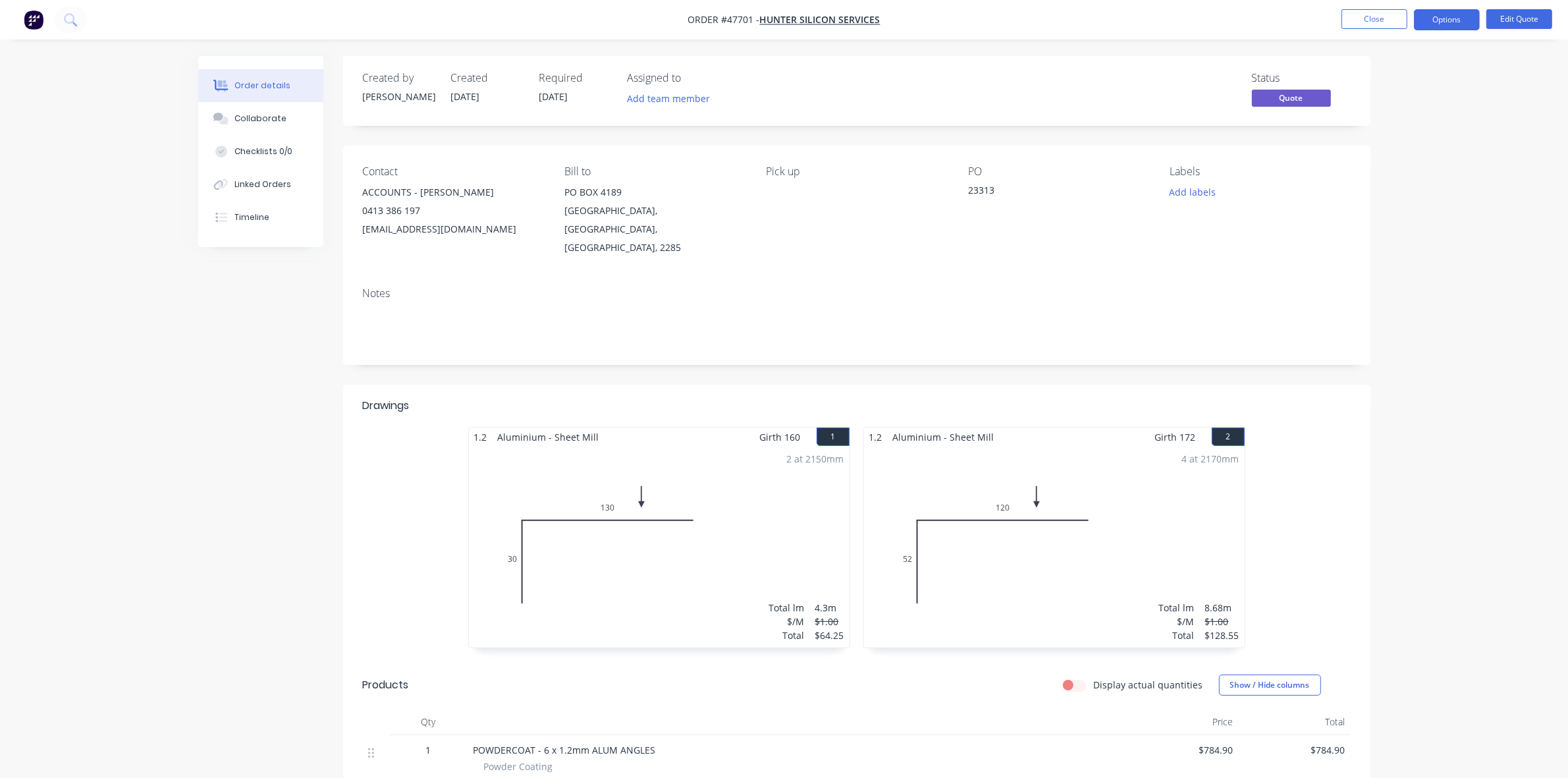
click at [1437, 22] on button "Options" at bounding box center [1446, 19] width 66 height 21
click at [1375, 68] on button "Quote" at bounding box center [1407, 80] width 145 height 26
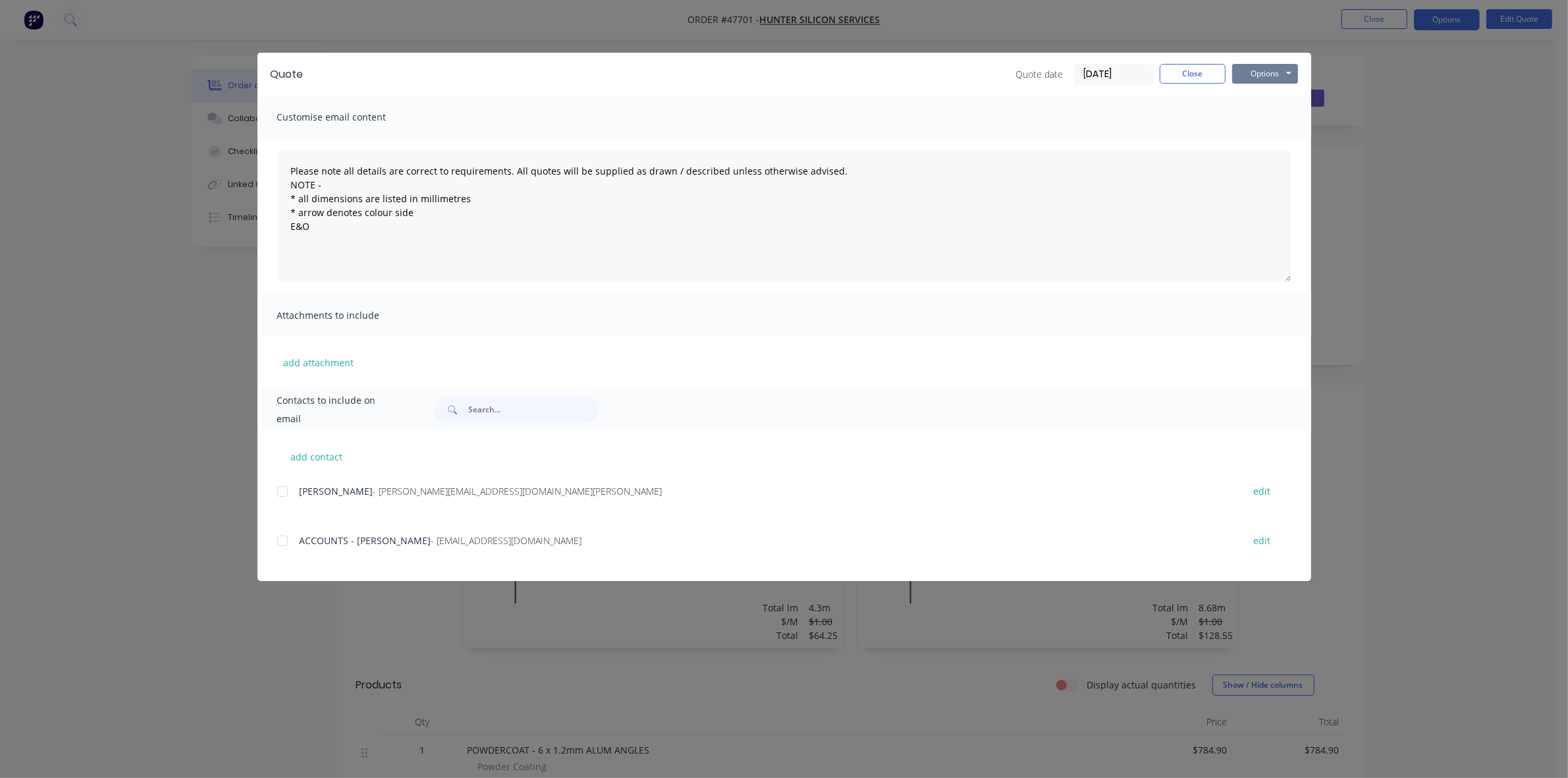
click at [1268, 81] on button "Options" at bounding box center [1264, 74] width 66 height 19
click at [1258, 128] on button "Print" at bounding box center [1274, 119] width 84 height 22
drag, startPoint x: 1177, startPoint y: 63, endPoint x: 1103, endPoint y: 43, distance: 76.7
click at [1177, 64] on button "Close" at bounding box center [1192, 74] width 66 height 19
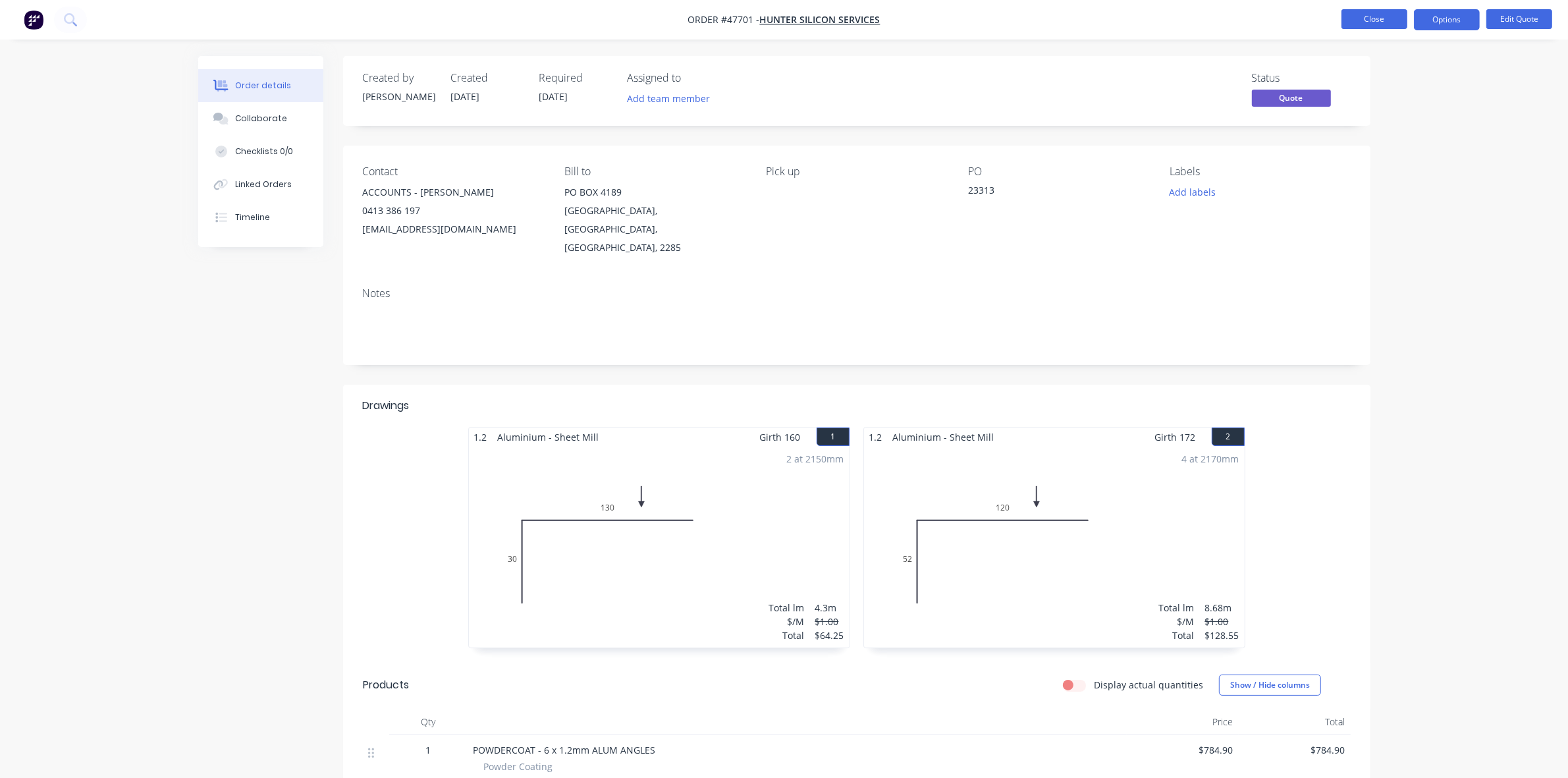
click at [1352, 19] on button "Close" at bounding box center [1374, 19] width 66 height 19
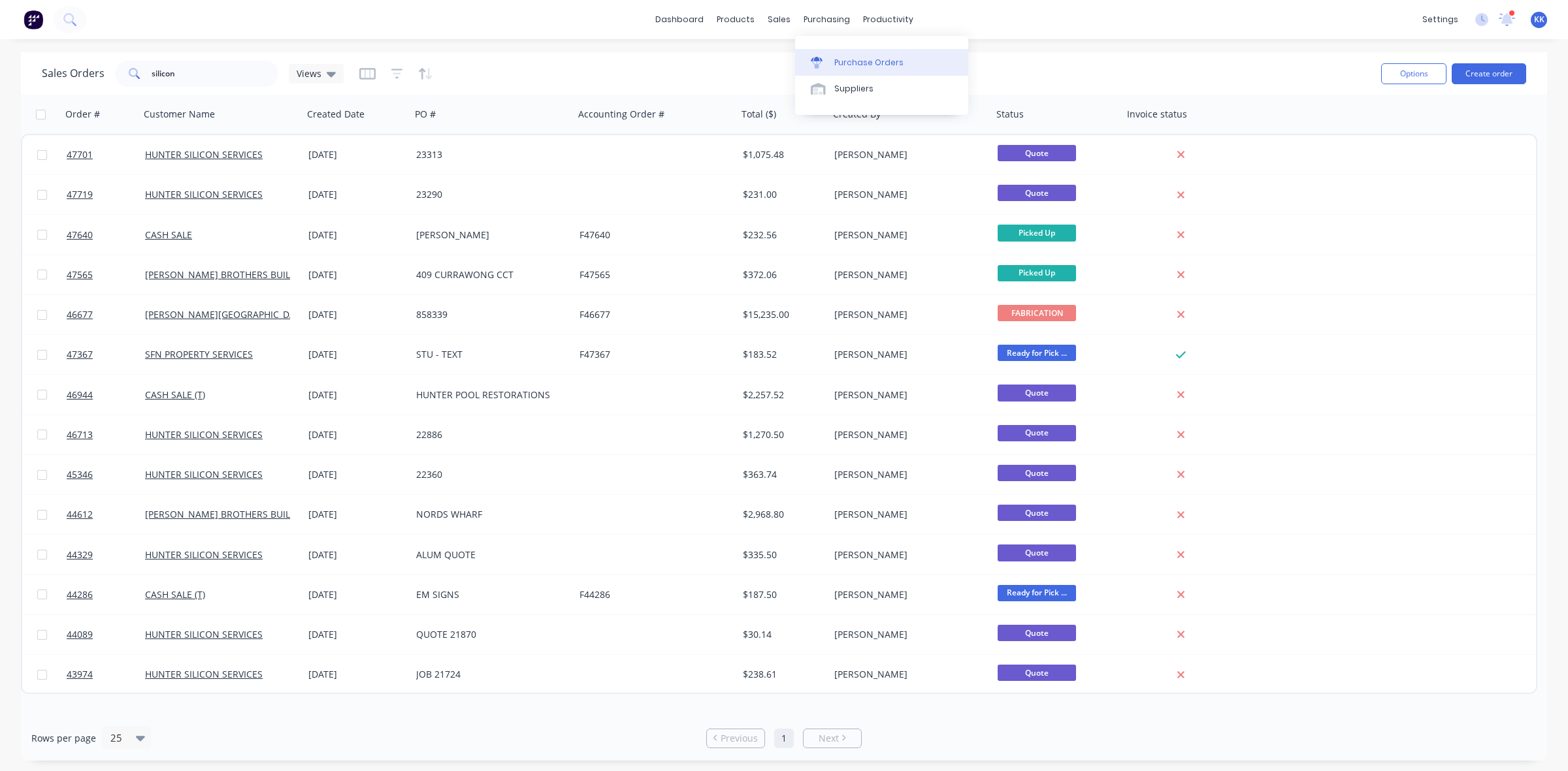
click at [841, 57] on div "Purchase Orders" at bounding box center [869, 63] width 69 height 12
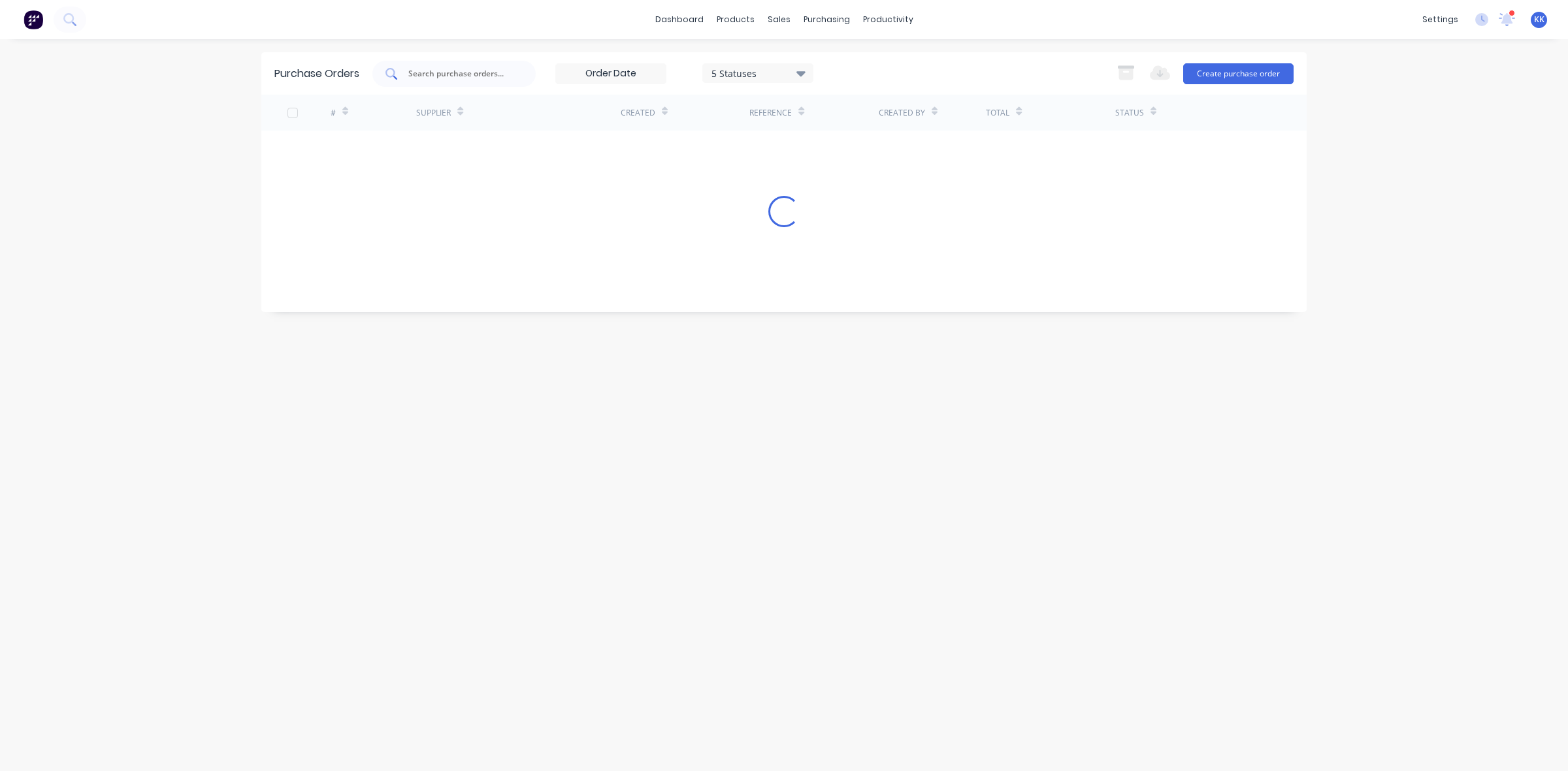
click at [441, 76] on input "text" at bounding box center [461, 74] width 109 height 13
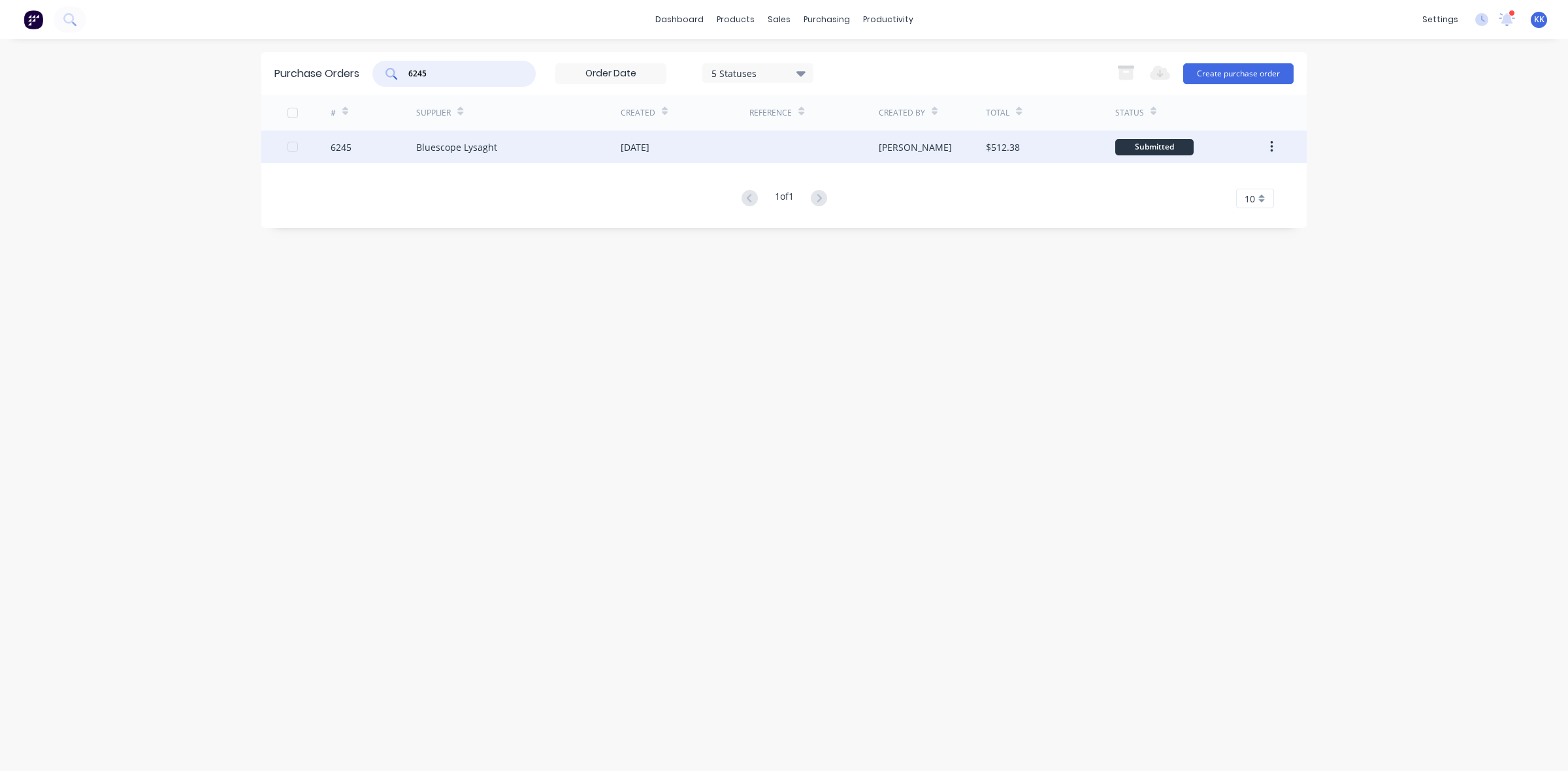
type input "6245"
click at [476, 144] on div "Bluescope Lysaght" at bounding box center [456, 146] width 81 height 14
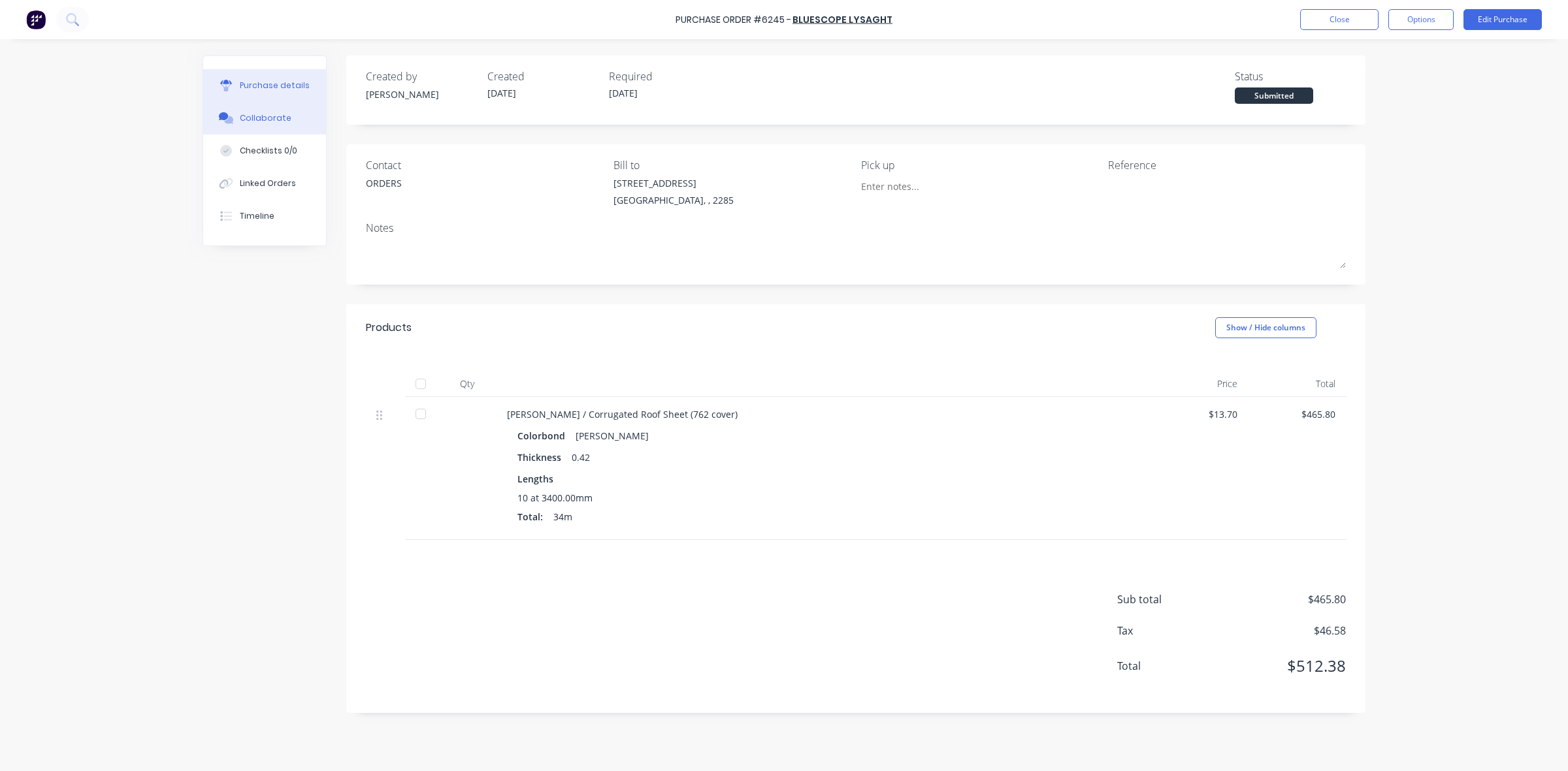
click at [291, 121] on button "Collaborate" at bounding box center [264, 118] width 123 height 33
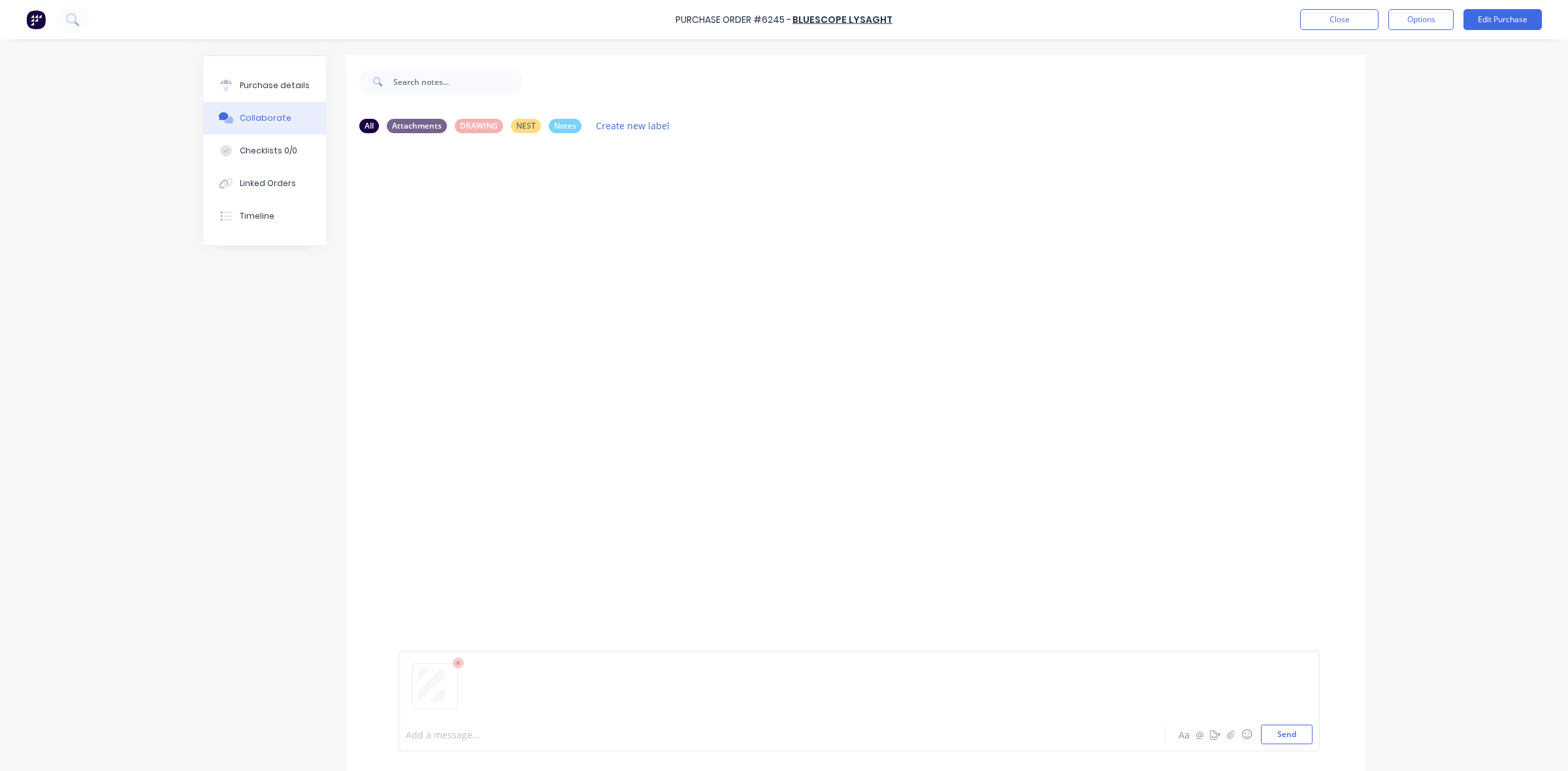
click at [462, 730] on div at bounding box center [746, 735] width 679 height 14
click at [1346, 16] on button "Close" at bounding box center [1339, 19] width 78 height 21
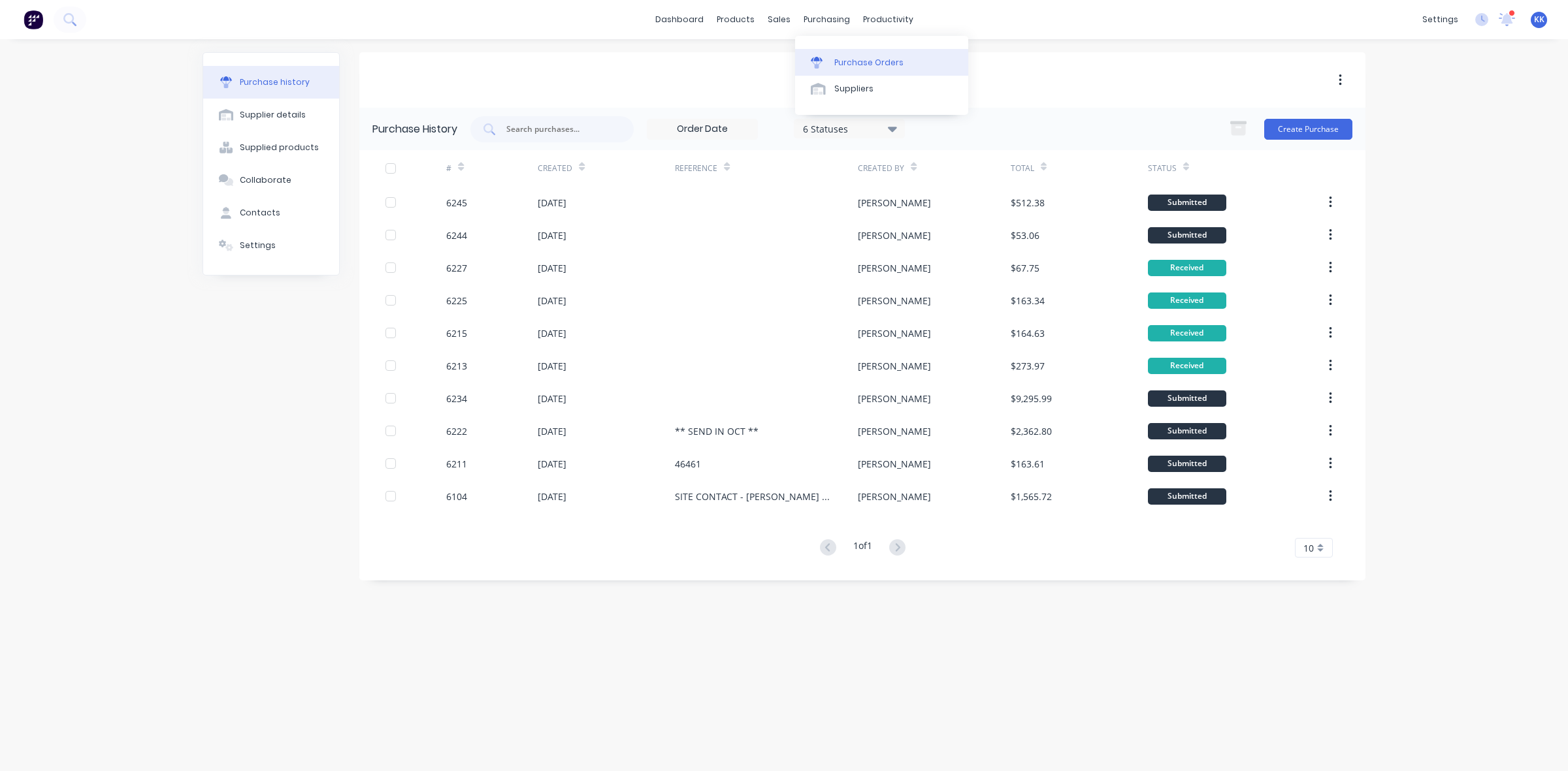
click at [837, 57] on div "Purchase Orders" at bounding box center [869, 63] width 69 height 12
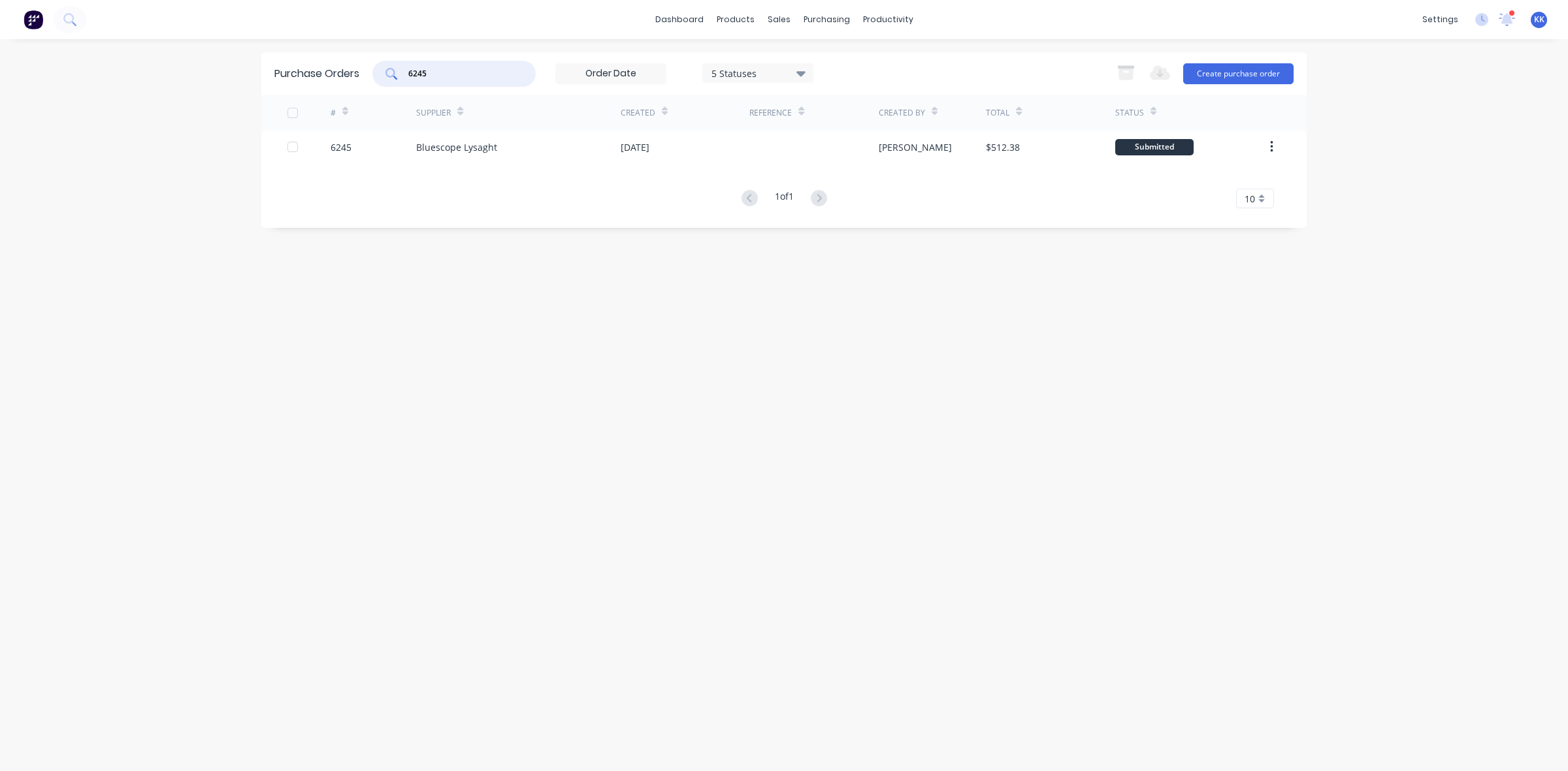
drag, startPoint x: 439, startPoint y: 75, endPoint x: 369, endPoint y: 72, distance: 70.1
click at [369, 72] on div "Purchase Orders 6245 5 Statuses 5 Statuses Export to Excel (XLSX) Create purcha…" at bounding box center [784, 73] width 1045 height 43
click at [788, 71] on div "5 Statuses" at bounding box center [758, 72] width 93 height 14
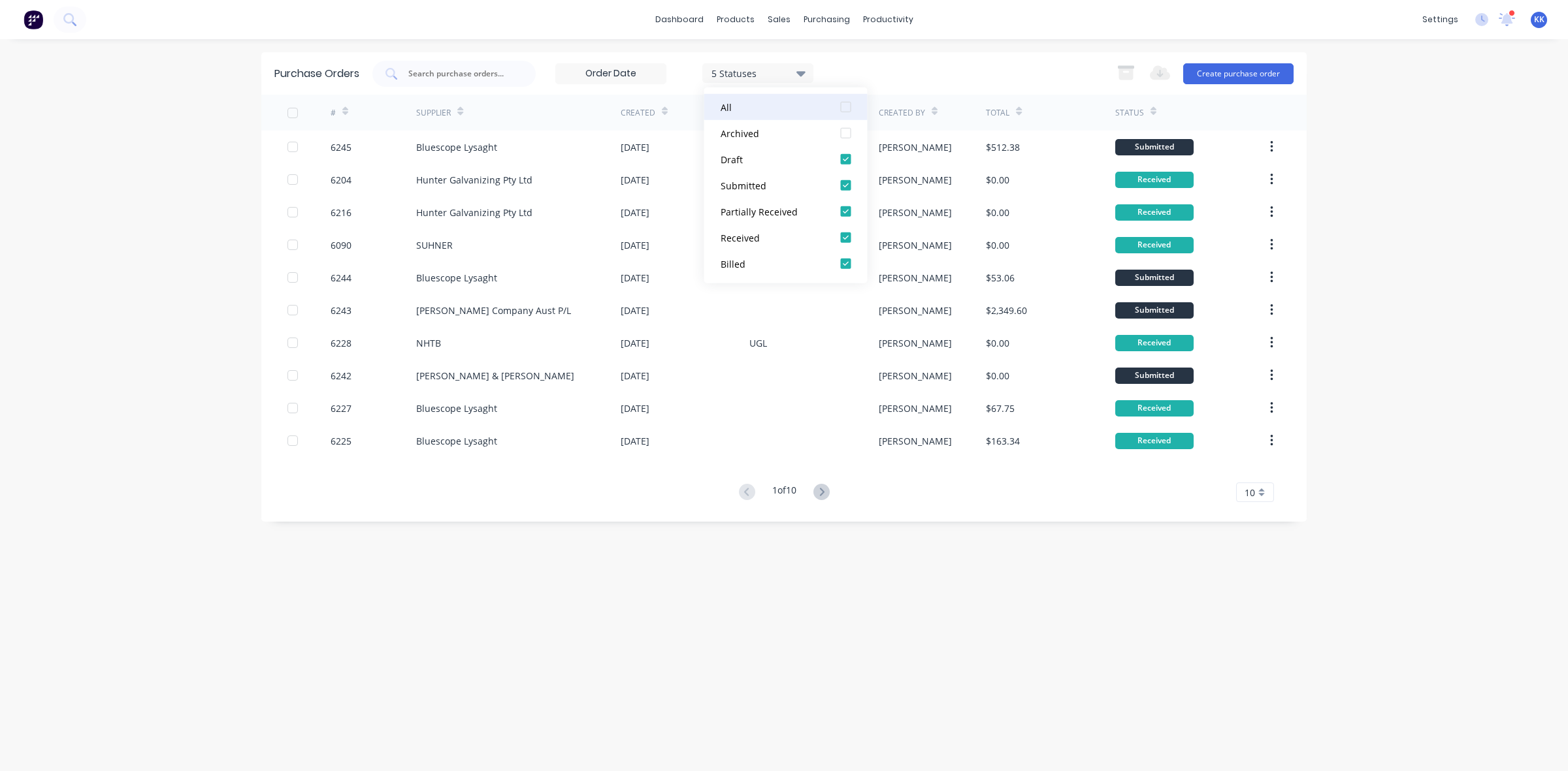
click at [841, 103] on div at bounding box center [846, 107] width 26 height 26
drag, startPoint x: 844, startPoint y: 105, endPoint x: 840, endPoint y: 171, distance: 66.1
click at [844, 105] on div at bounding box center [846, 107] width 26 height 26
click at [848, 234] on div at bounding box center [846, 237] width 26 height 26
click at [123, 254] on div "dashboard products sales purchasing productivity dashboard products Product Cat…" at bounding box center [784, 386] width 1568 height 771
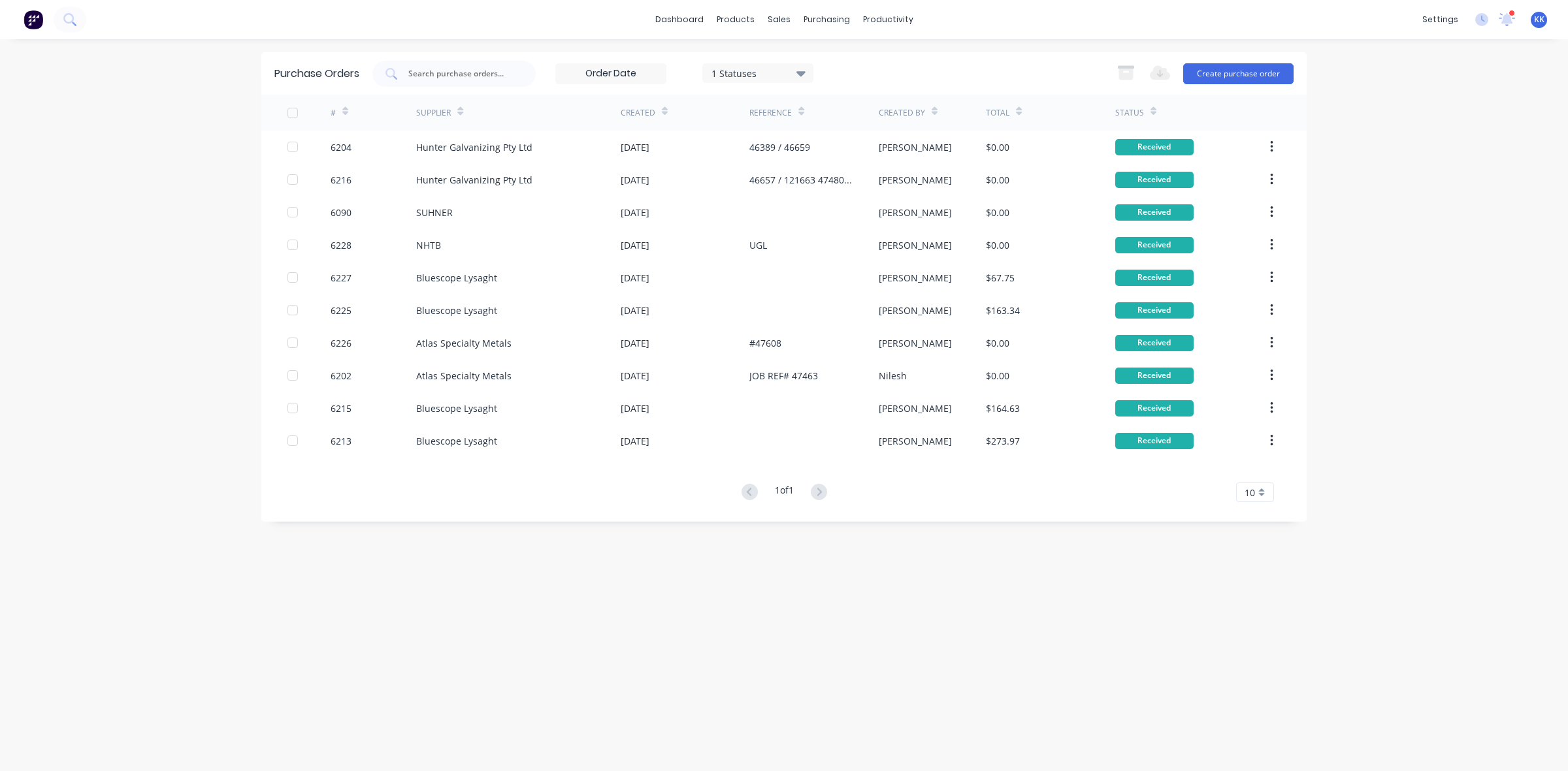
click at [289, 114] on div at bounding box center [292, 113] width 26 height 26
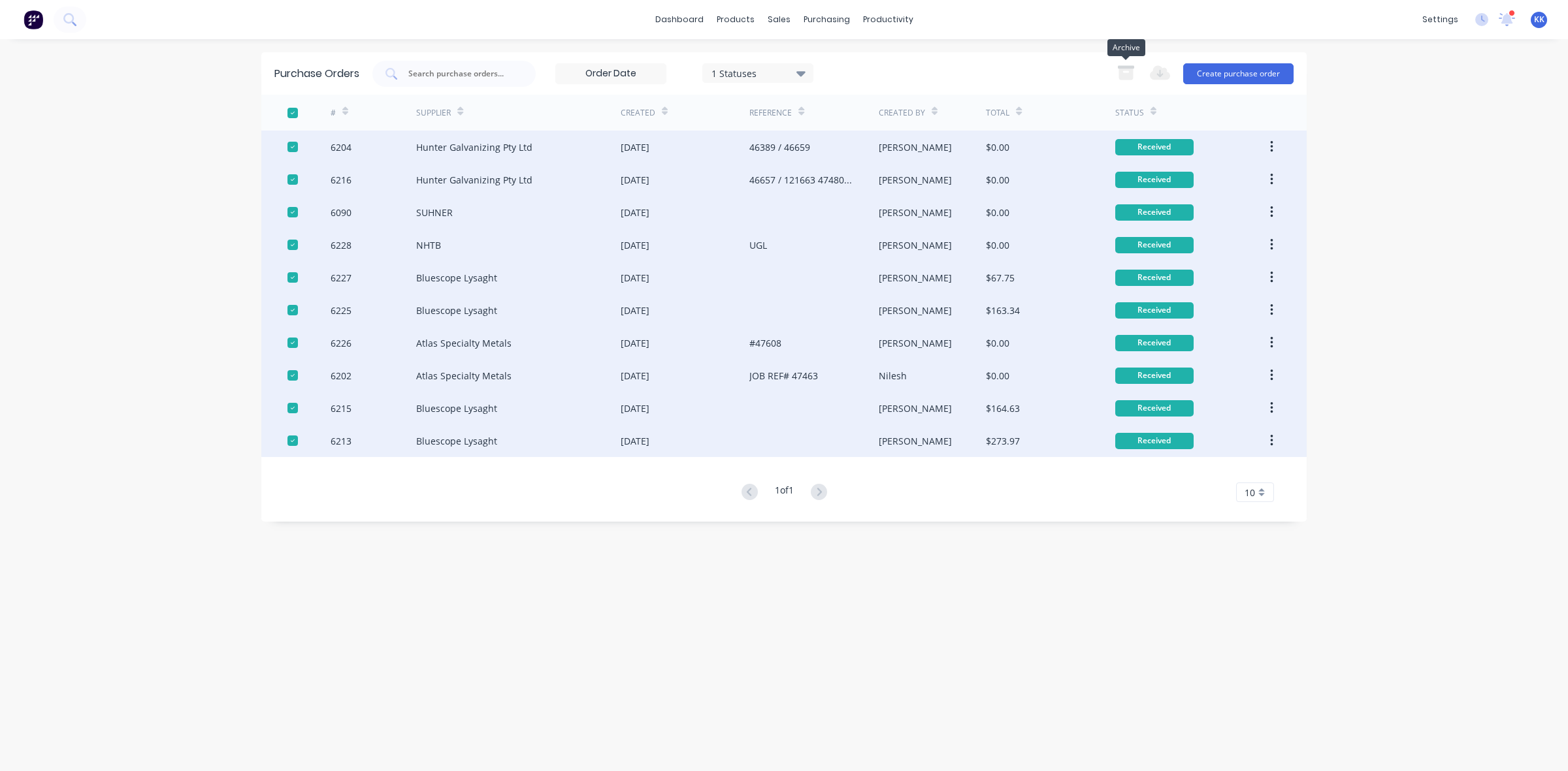
drag, startPoint x: 1124, startPoint y: 74, endPoint x: 1096, endPoint y: 85, distance: 30.1
click at [1127, 74] on icon "button" at bounding box center [1125, 74] width 14 height 11
